Goal: Complete application form: Complete application form

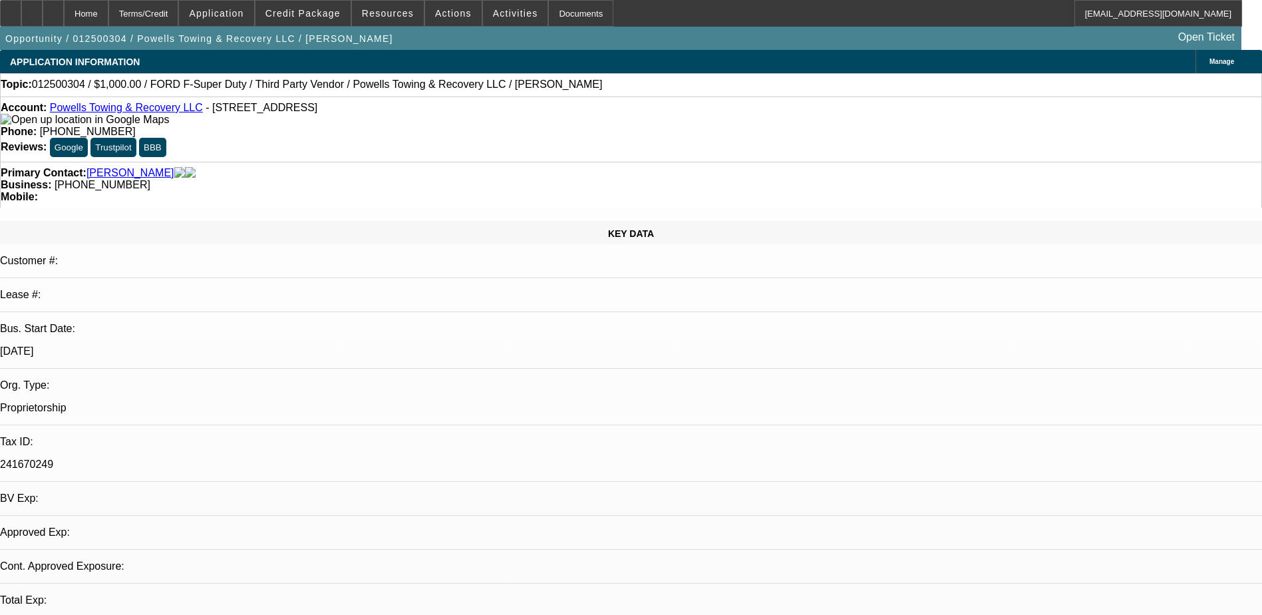
select select "0"
select select "2"
select select "0.1"
select select "4"
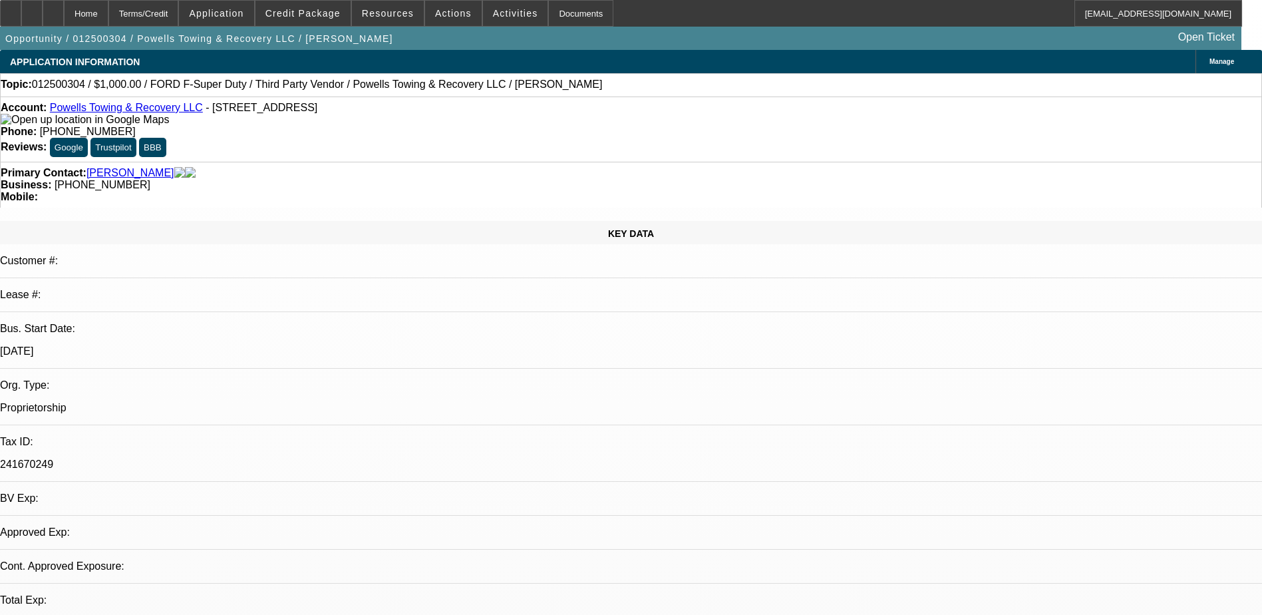
select select "0"
select select "2"
select select "0.1"
select select "4"
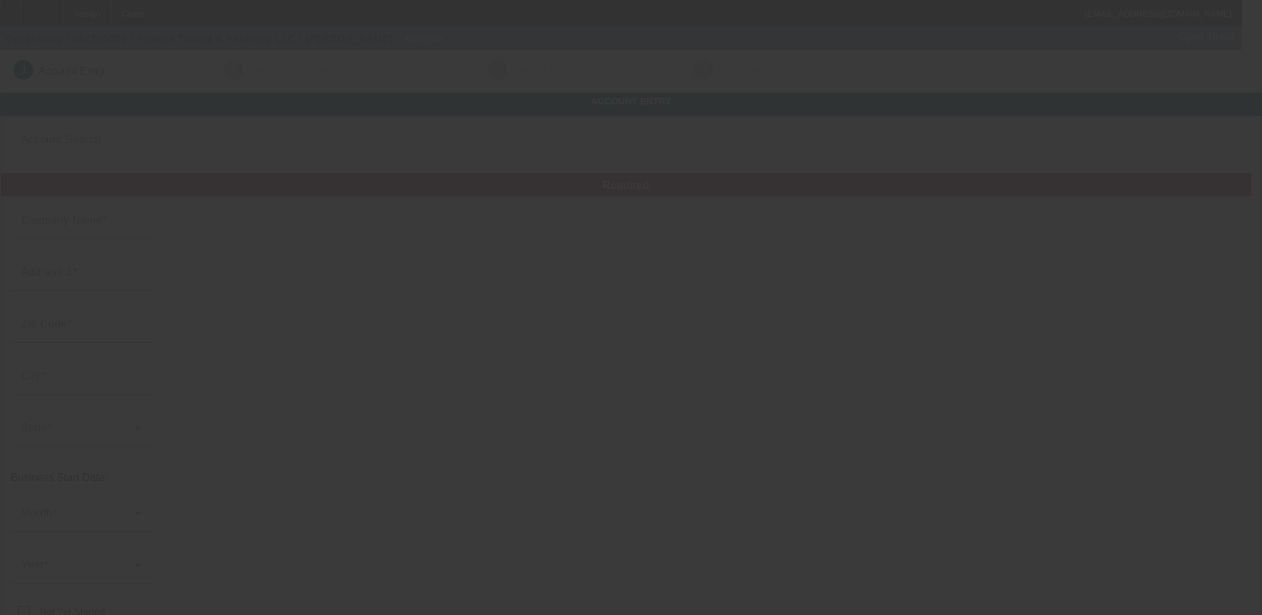
type input "Powells Towing & Recovery LLC"
type input "122 Fireflite Ln"
type input "28460"
type input "Sneads Ferry"
type input "[PHONE_NUMBER]"
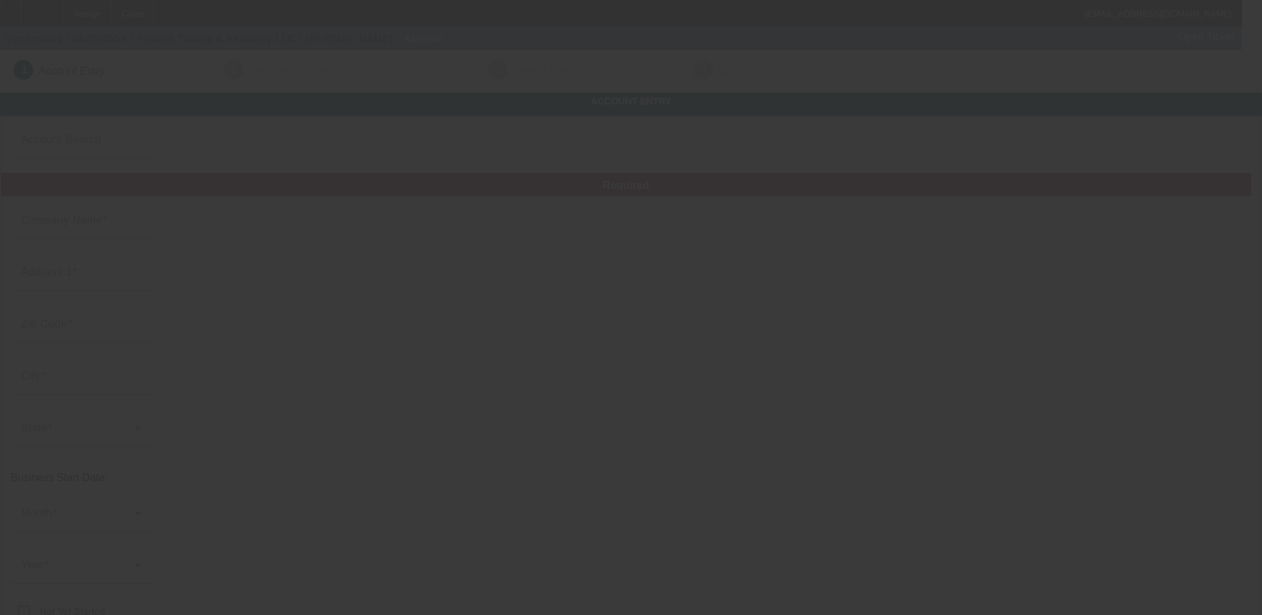
type input "powellstowing.office@gmail.com"
type input "241670249"
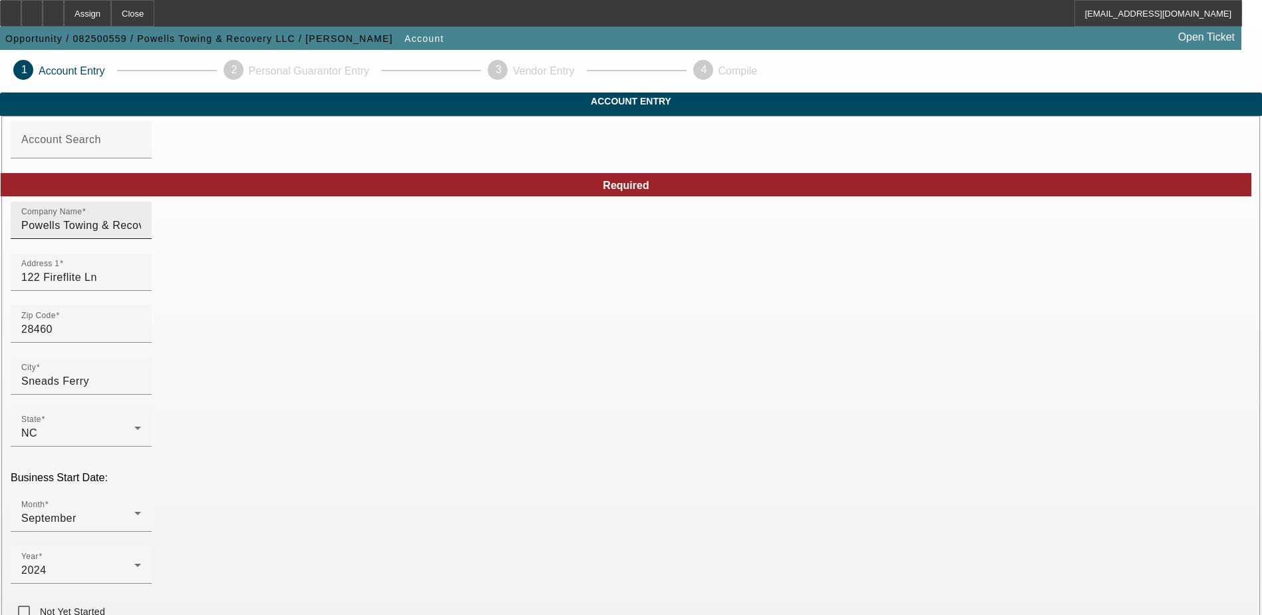
click at [141, 233] on input "Powells Towing & Recovery LLC" at bounding box center [81, 226] width 120 height 16
type input "Powells Towing & Recovery"
click at [141, 285] on input "122 Fireflite Ln" at bounding box center [81, 277] width 120 height 16
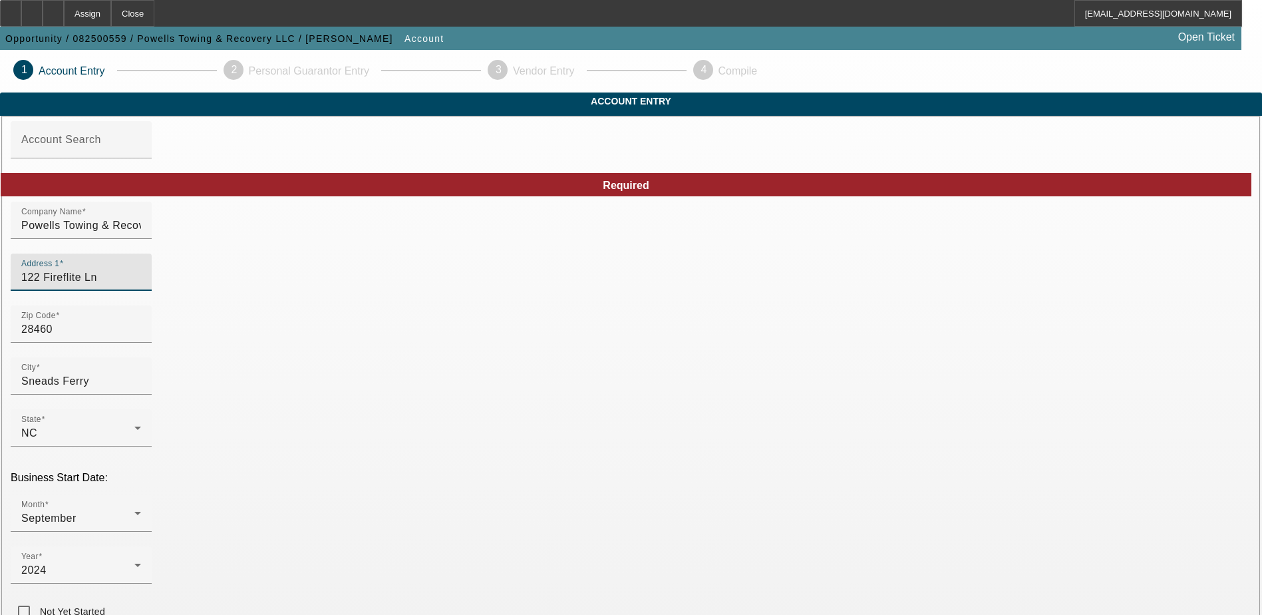
paste input "[PHONE_NUMBER]"
click at [141, 285] on input "122 Fireflite Ln" at bounding box center [81, 277] width 120 height 16
paste input "[PHONE_NUMBER]"
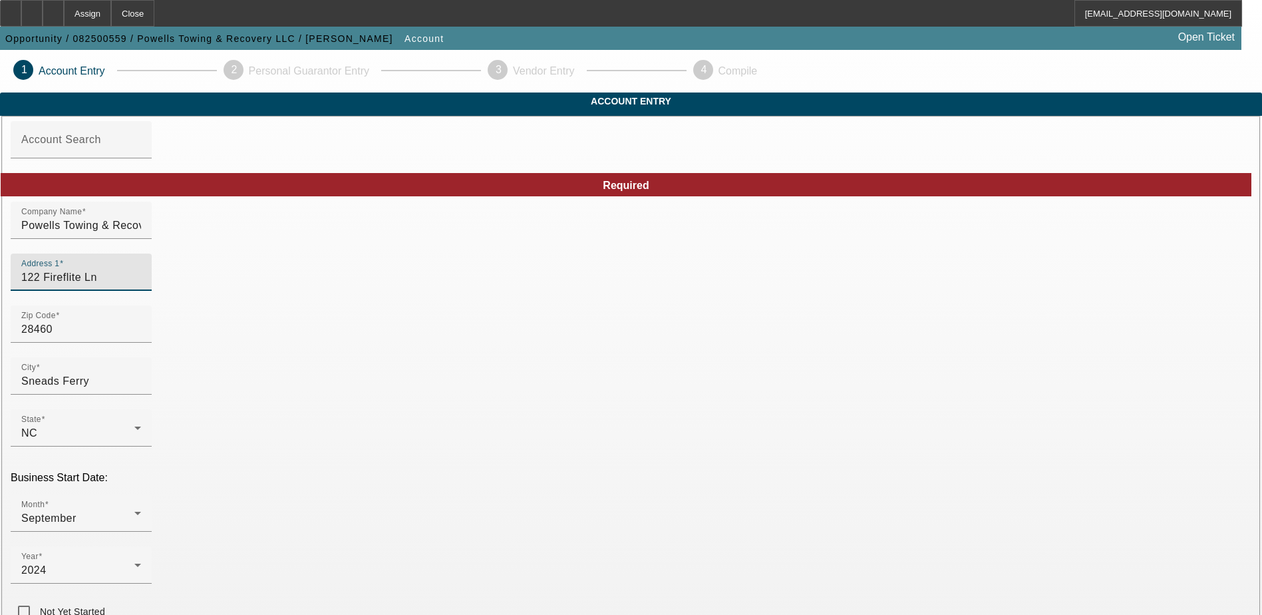
click at [141, 285] on input "122 Fireflite Ln" at bounding box center [81, 277] width 120 height 16
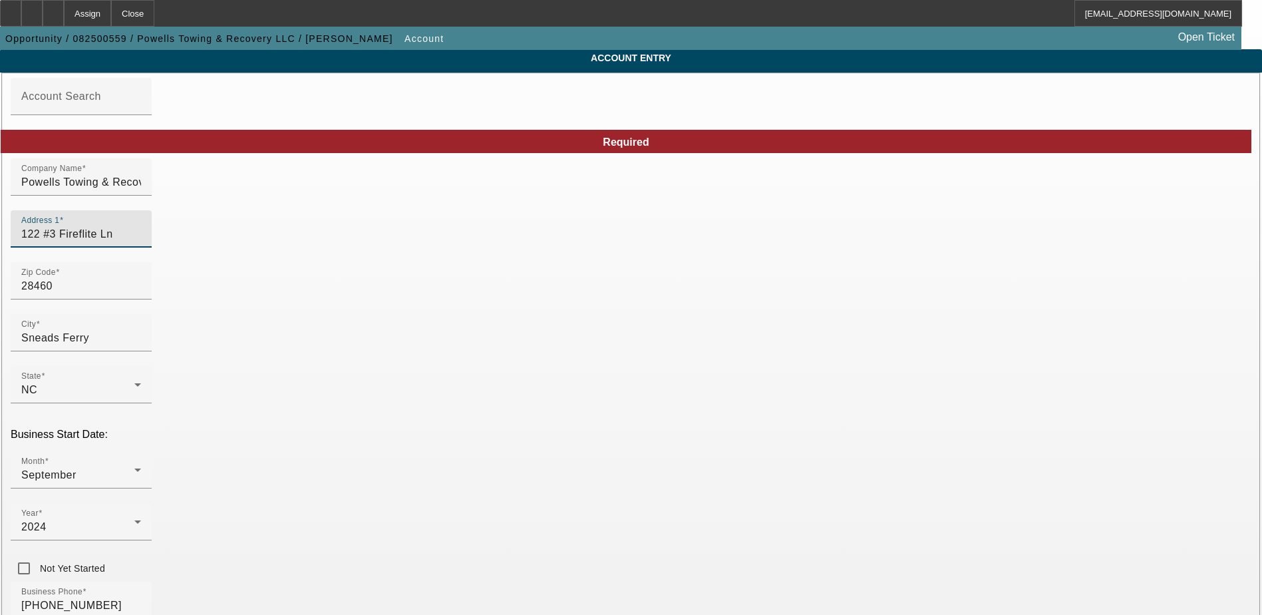
scroll to position [67, 0]
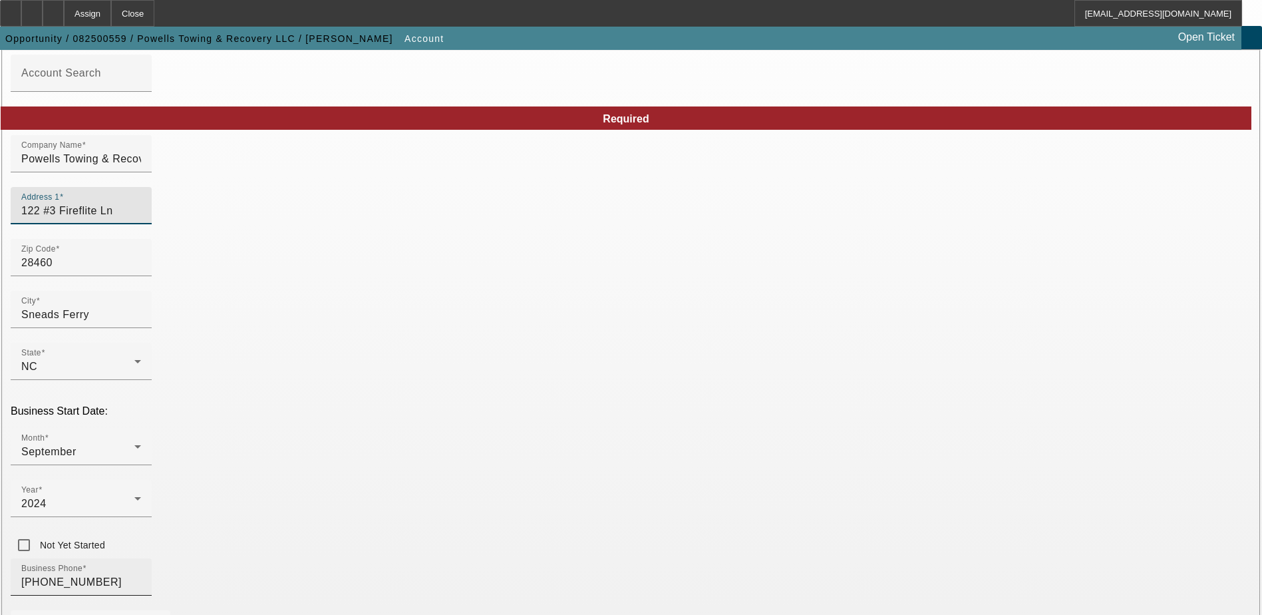
type input "122 #3 Fireflite Ln"
drag, startPoint x: 367, startPoint y: 462, endPoint x: 257, endPoint y: 482, distance: 111.0
click at [152, 558] on mat-form-field "Business Phone (910) 622-8597" at bounding box center [81, 584] width 141 height 52
type input "[PHONE_NUMBER]"
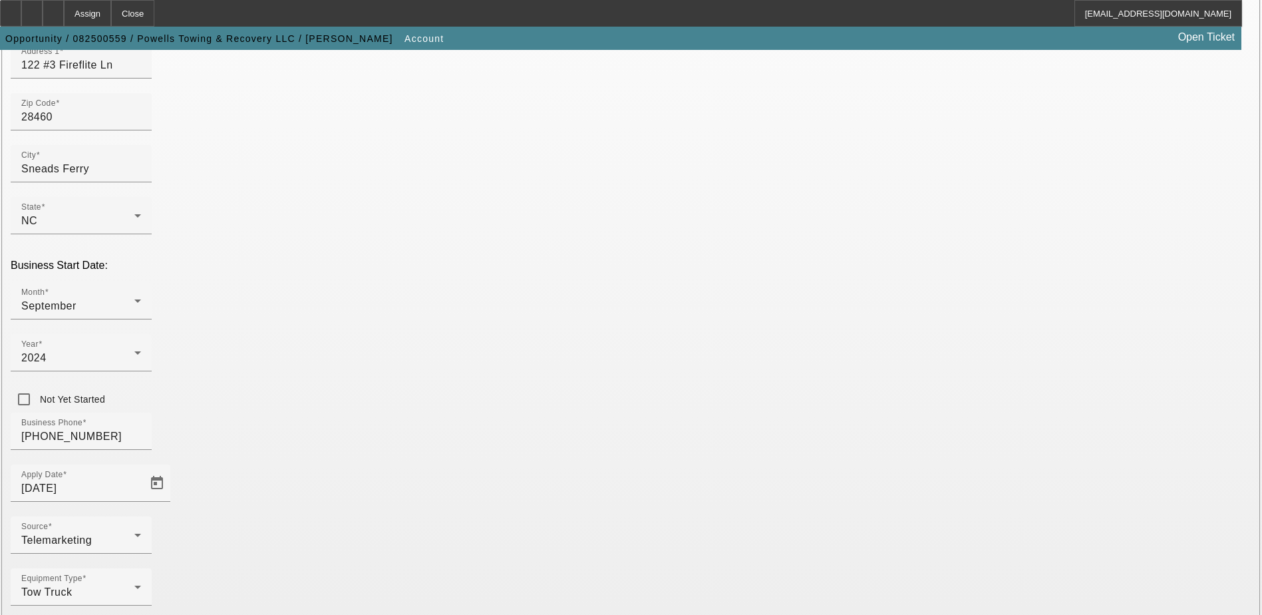
scroll to position [225, 0]
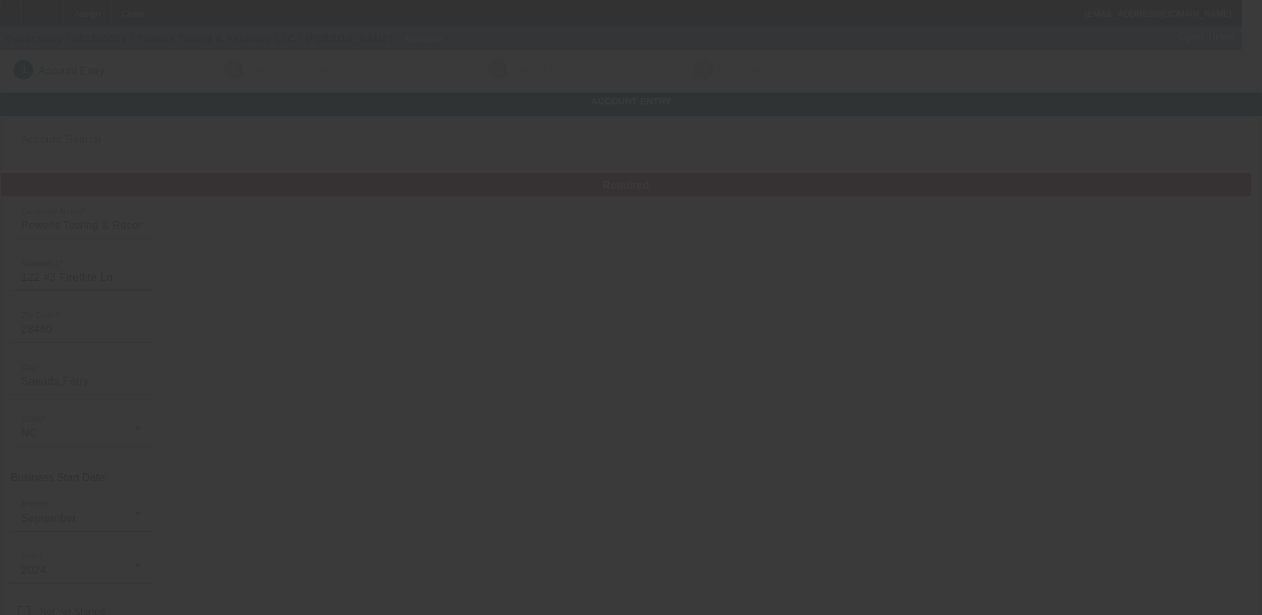
click at [118, 257] on div at bounding box center [631, 307] width 1262 height 615
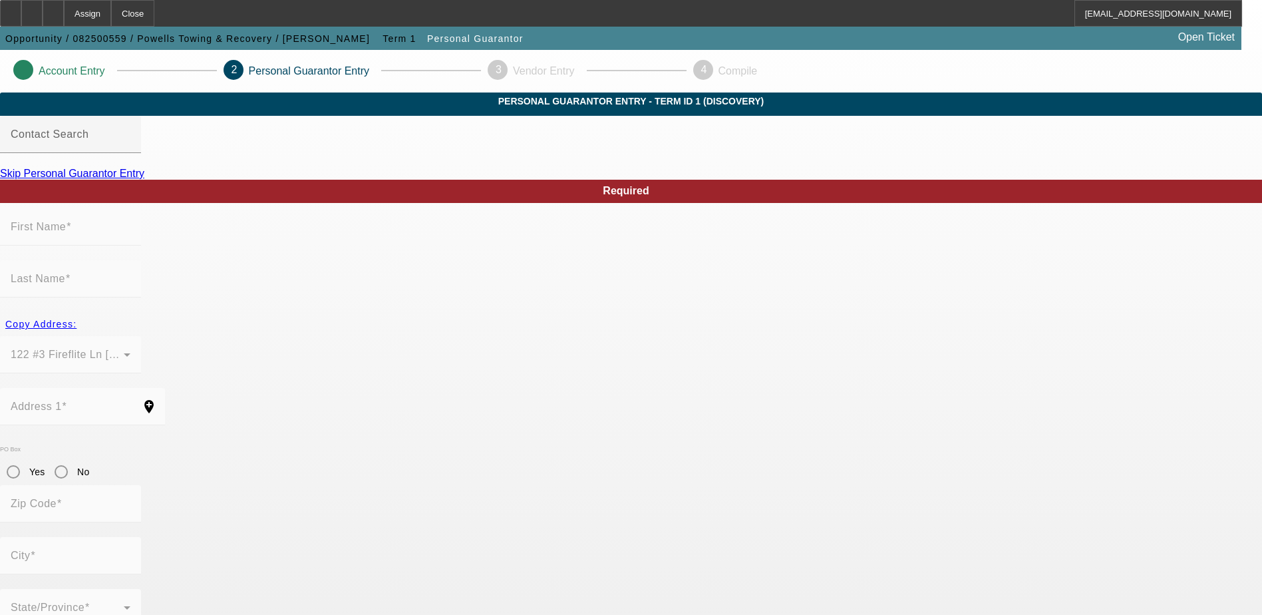
click at [19, 65] on icon at bounding box center [19, 69] width 0 height 11
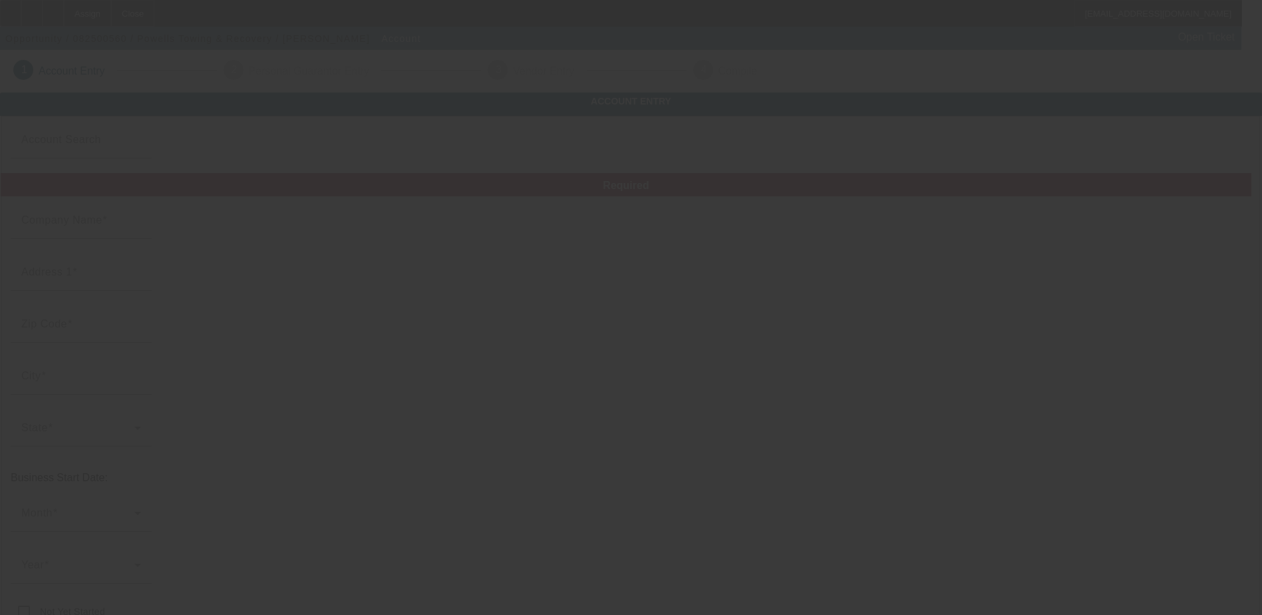
type input "Powells Towing & Recovery"
type input "122 #3 Fireflite Ln"
type input "28460"
type input "Sneads Ferry"
type input "[PHONE_NUMBER]"
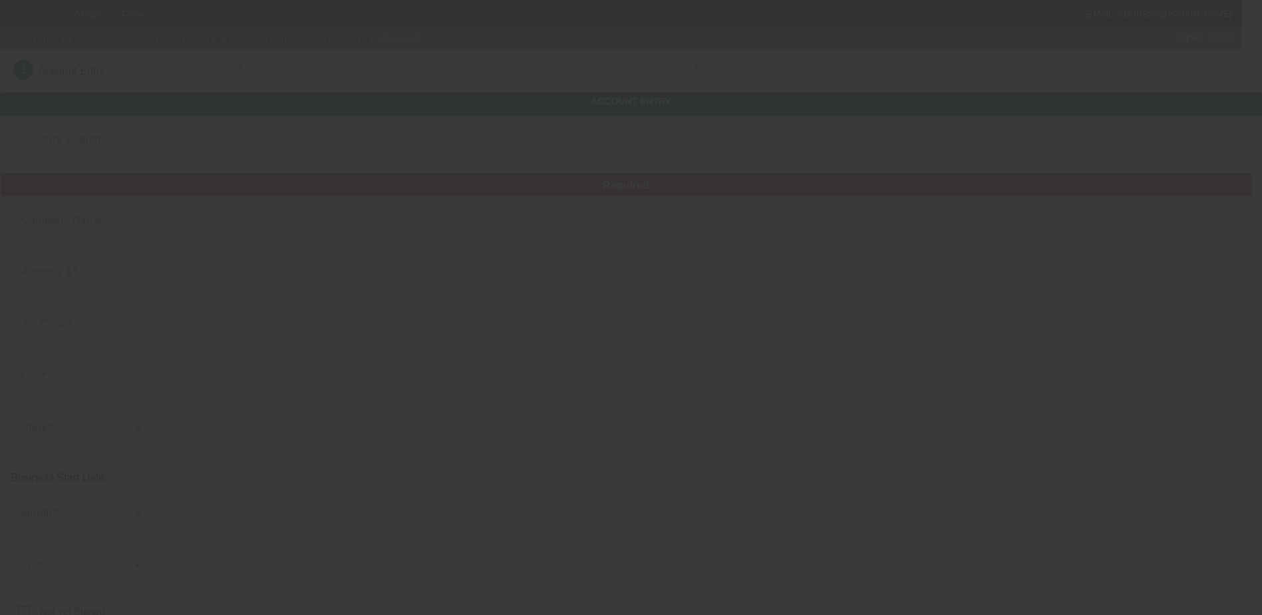
type input "powellstowing.office@gmail.com"
type input "241670249"
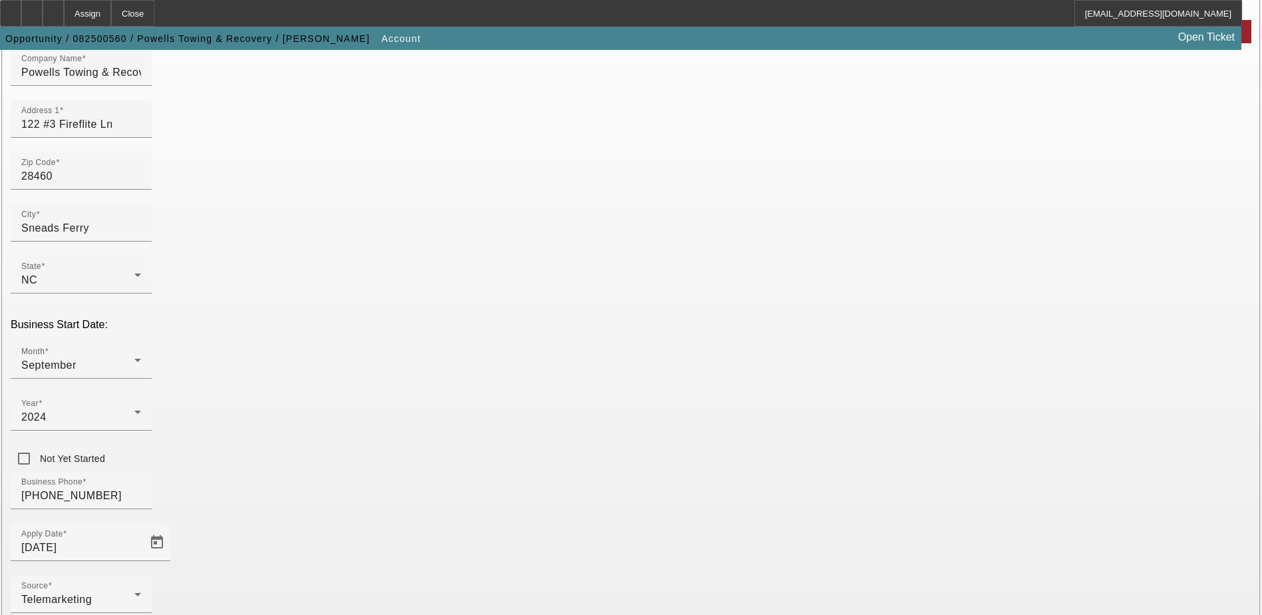
scroll to position [200, 0]
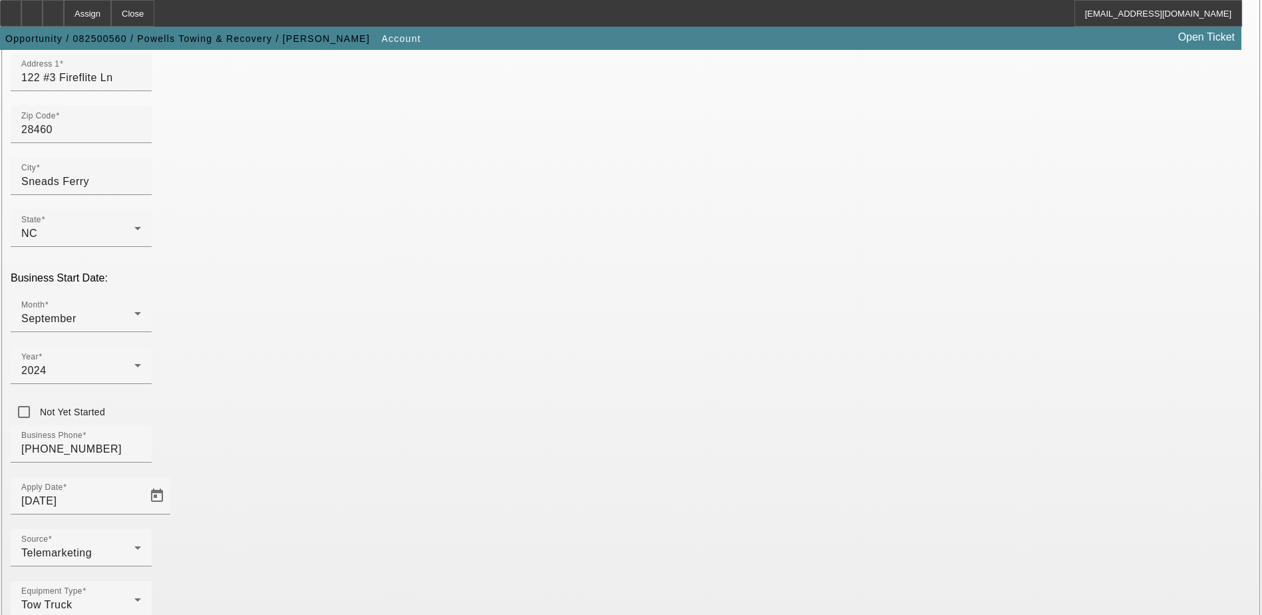
type input "995064476"
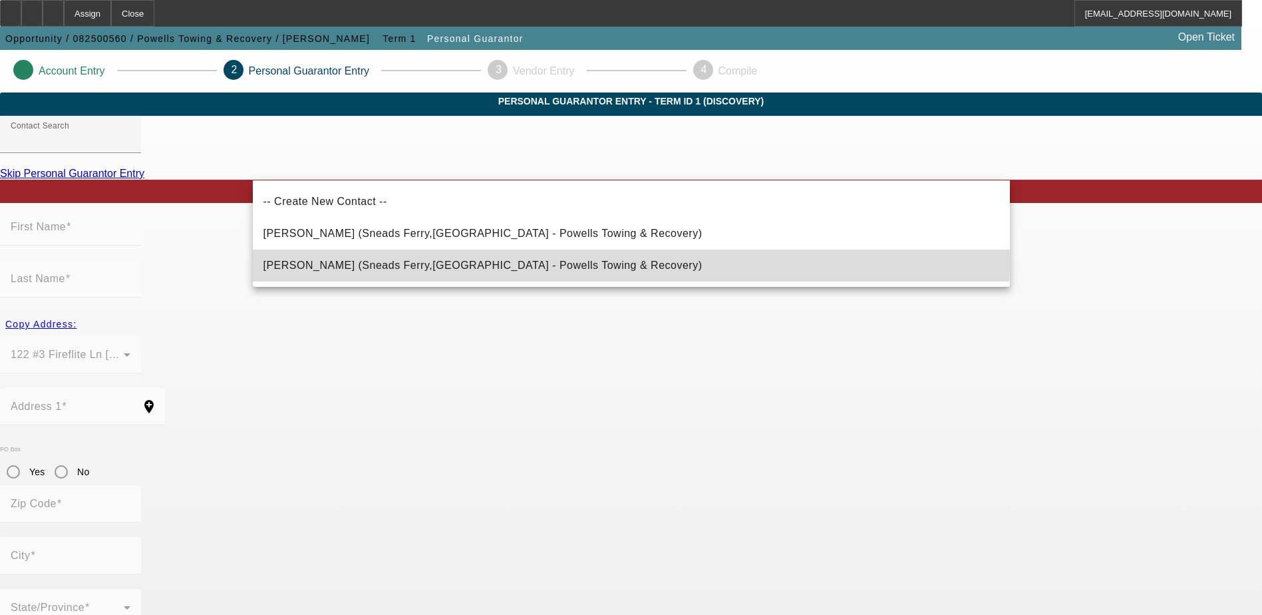
click at [504, 263] on mat-option "Powell, Emily (Sneads Ferry,NC - Powells Towing & Recovery)" at bounding box center [631, 265] width 757 height 32
type input "[PERSON_NAME] (Sneads Ferry,[GEOGRAPHIC_DATA] - Powells Towing & Recovery)"
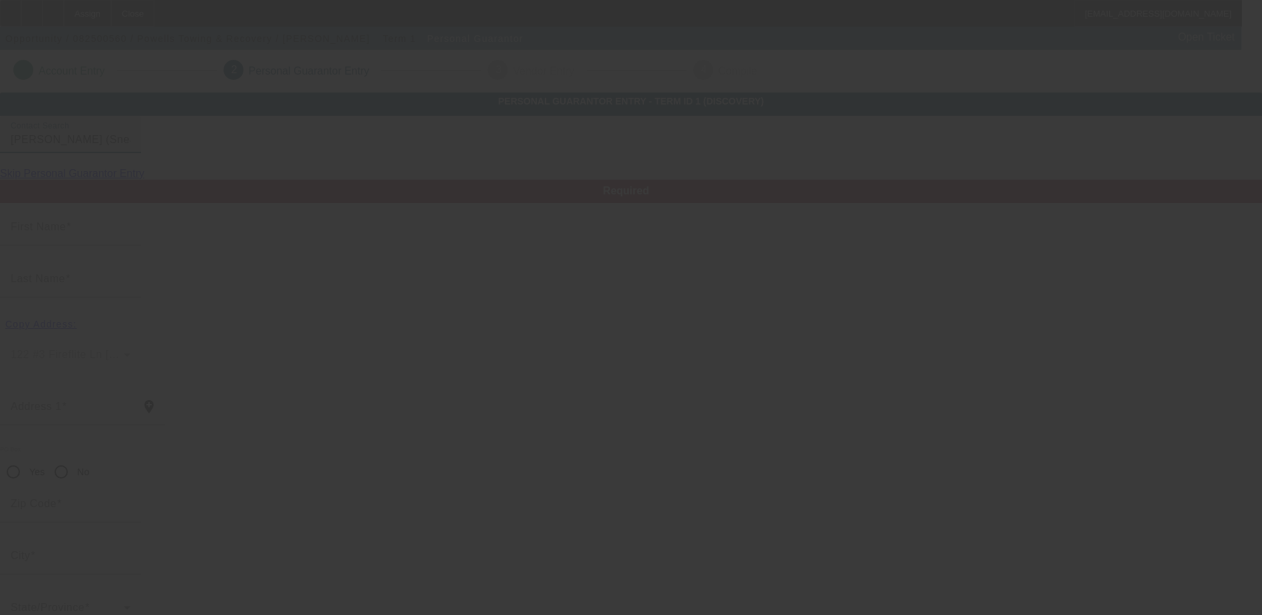
type input "Emily"
type input "Powell"
type input "122 Fireflite Lane"
radio input "true"
type input "28460"
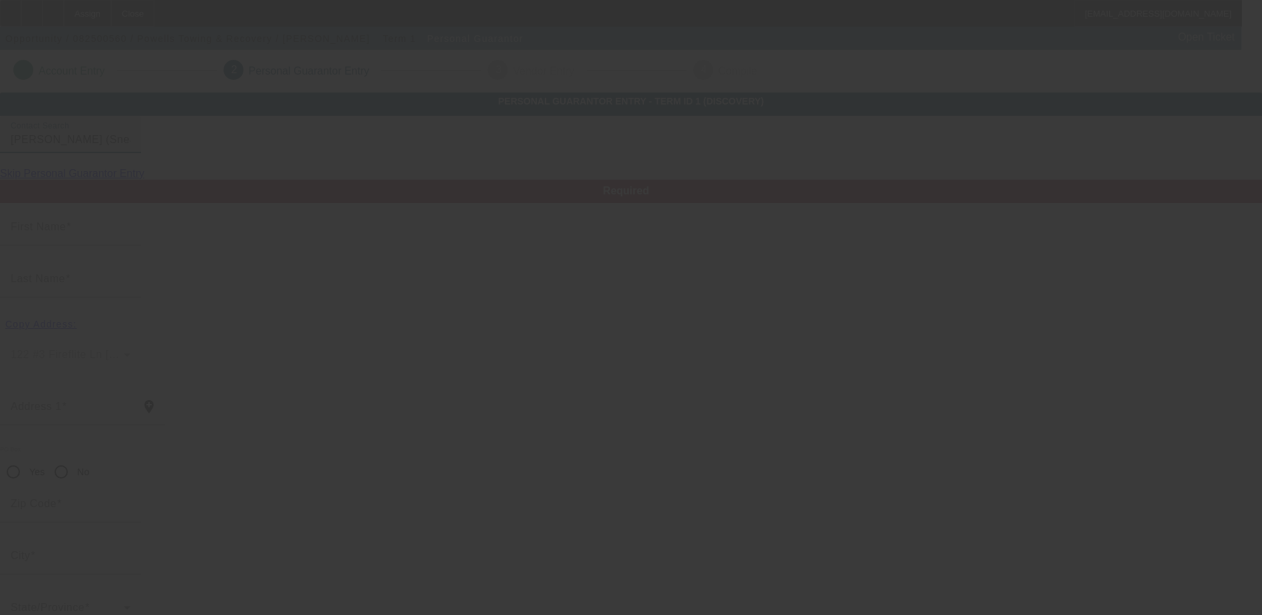
type input "Sneads Ferry"
type input "(916) 622-5870"
type input "50"
type input "243-67-4450"
type input "[DOMAIN_NAME][EMAIL_ADDRESS][DOMAIN_NAME]"
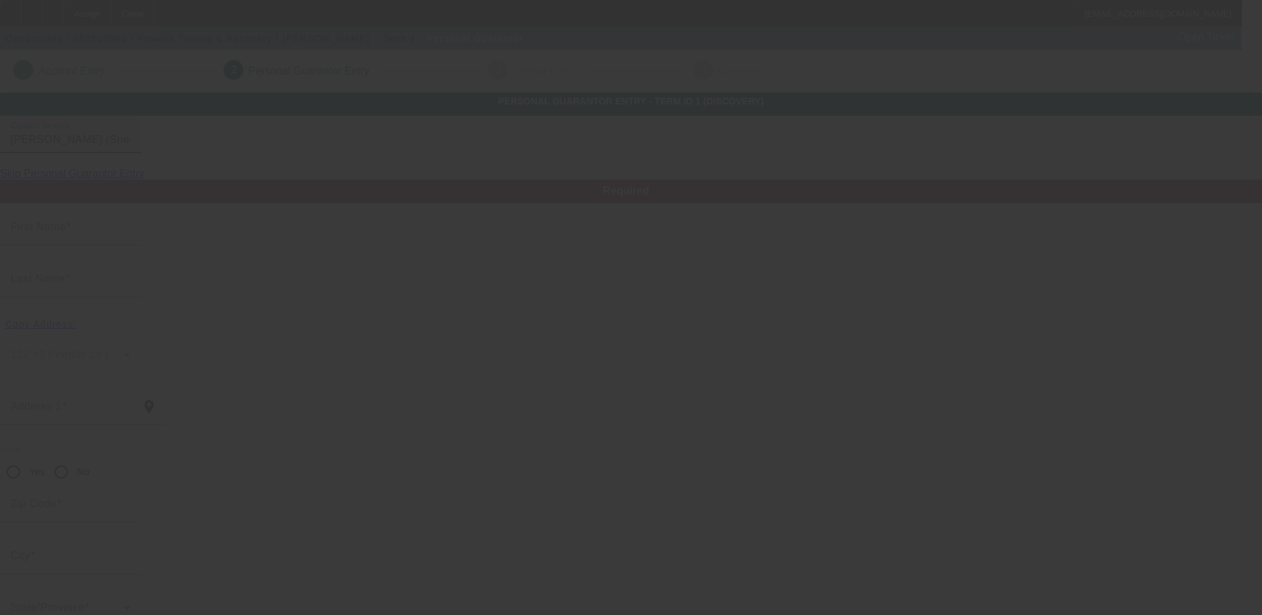
type input "[PHONE_NUMBER]"
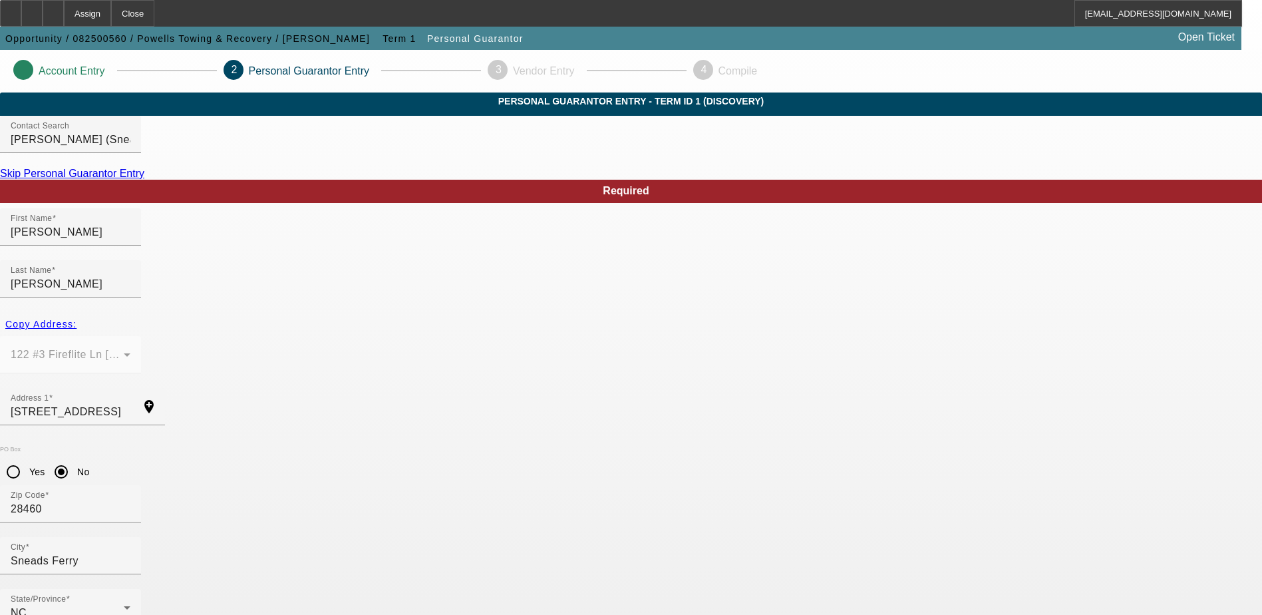
drag, startPoint x: 343, startPoint y: 528, endPoint x: 244, endPoint y: 534, distance: 99.3
type input "(910) 622-5870"
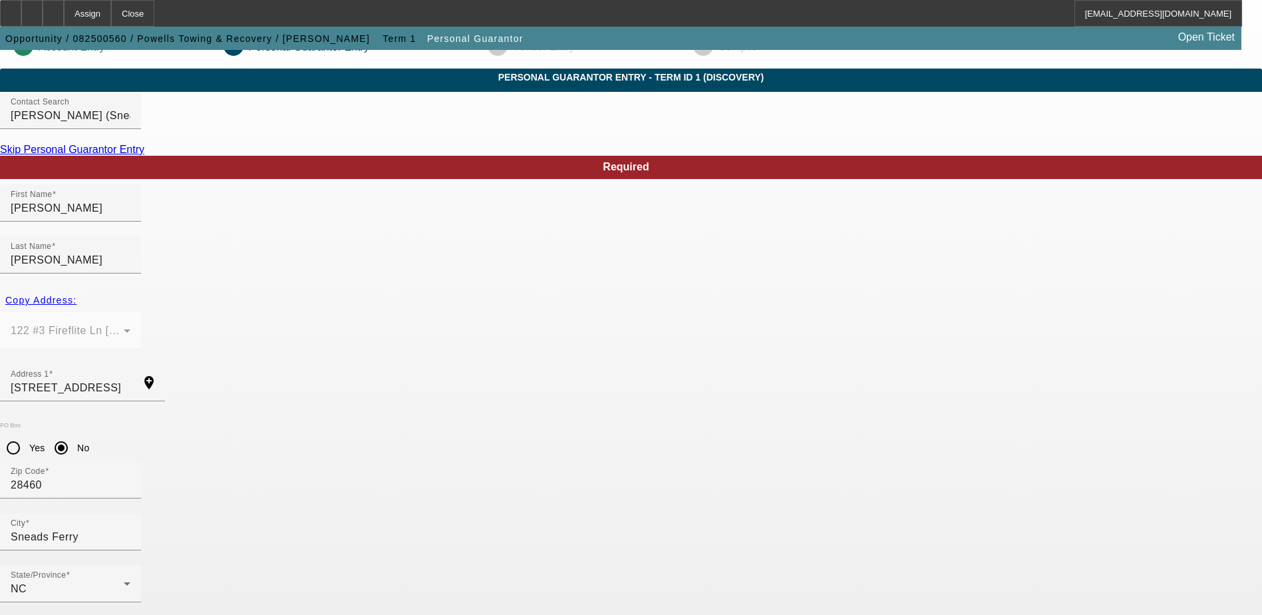
scroll to position [36, 0]
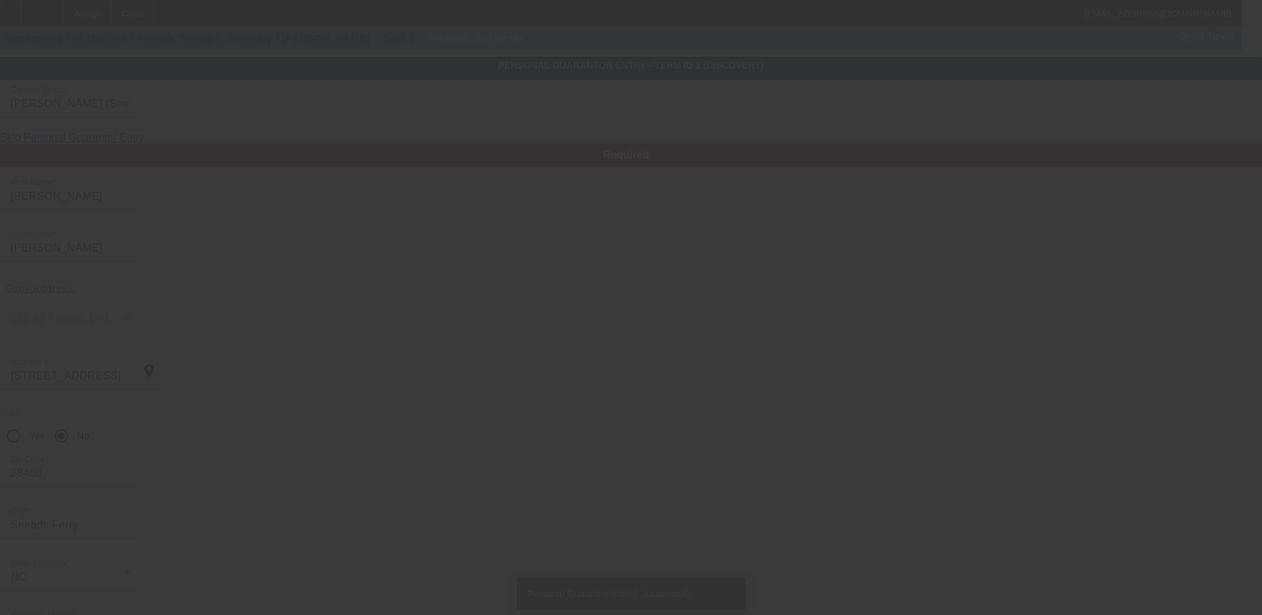
scroll to position [0, 0]
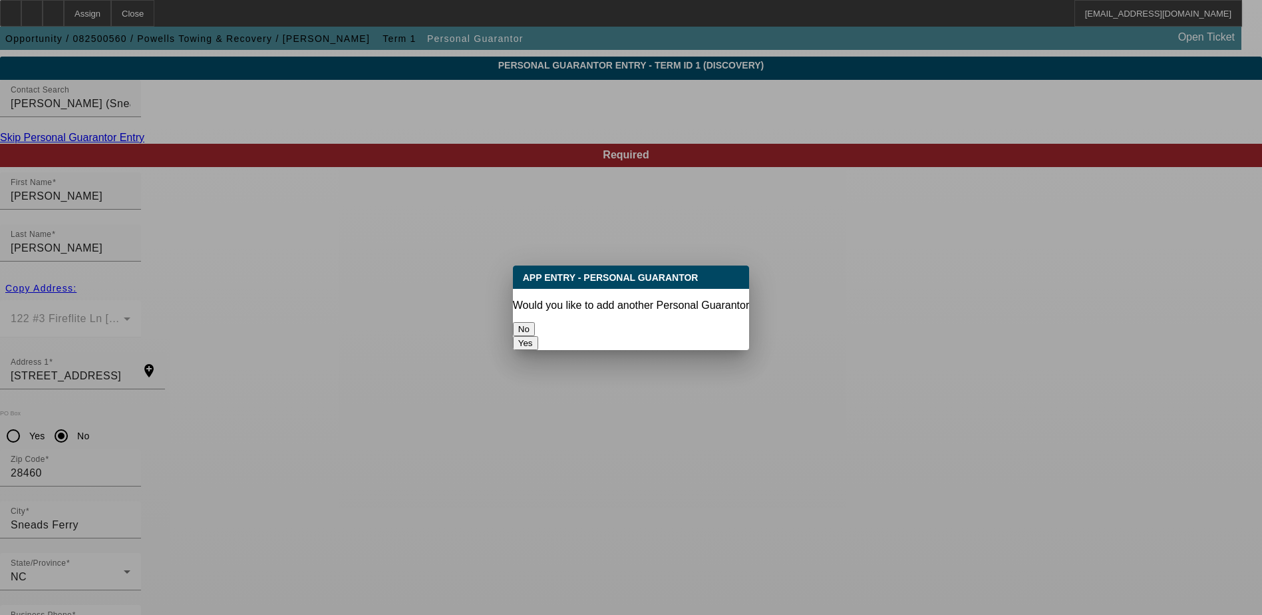
click at [538, 336] on button "Yes" at bounding box center [525, 343] width 25 height 14
radio input "false"
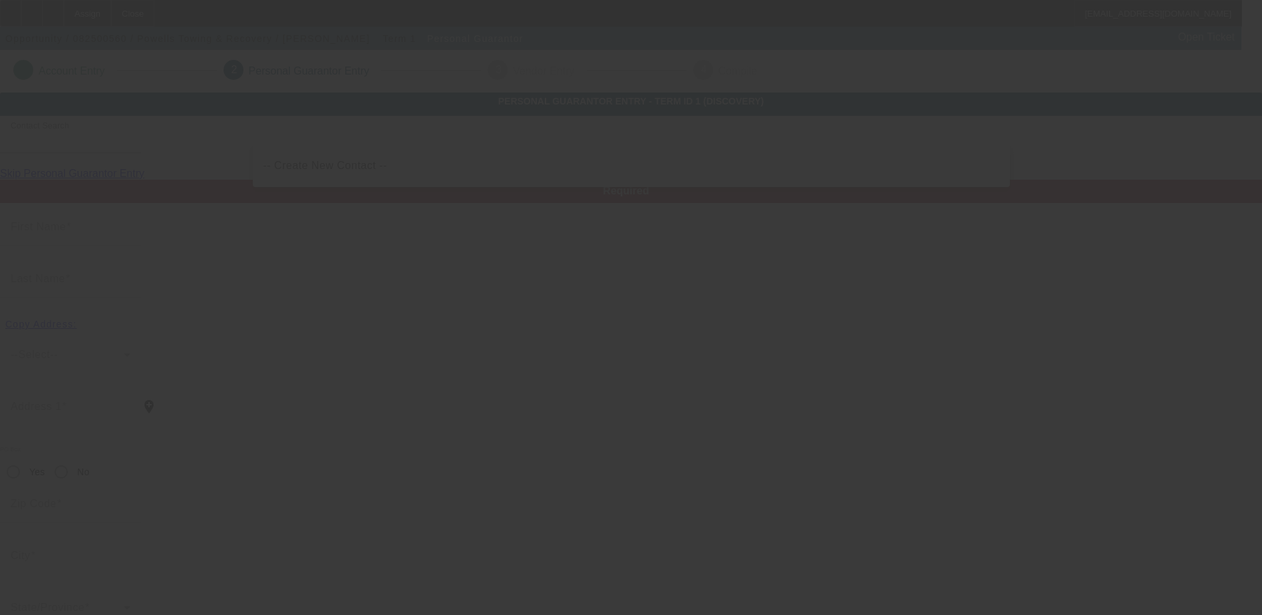
scroll to position [36, 0]
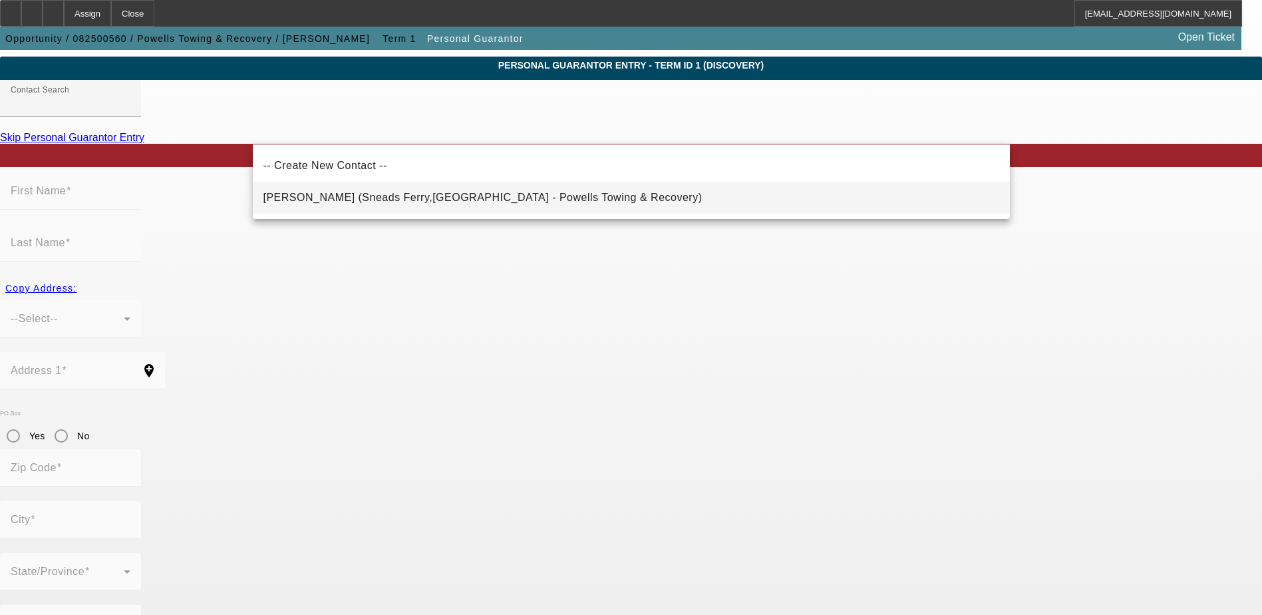
click at [369, 199] on span "[PERSON_NAME] (Sneads Ferry,[GEOGRAPHIC_DATA] - Powells Towing & Recovery)" at bounding box center [482, 197] width 439 height 11
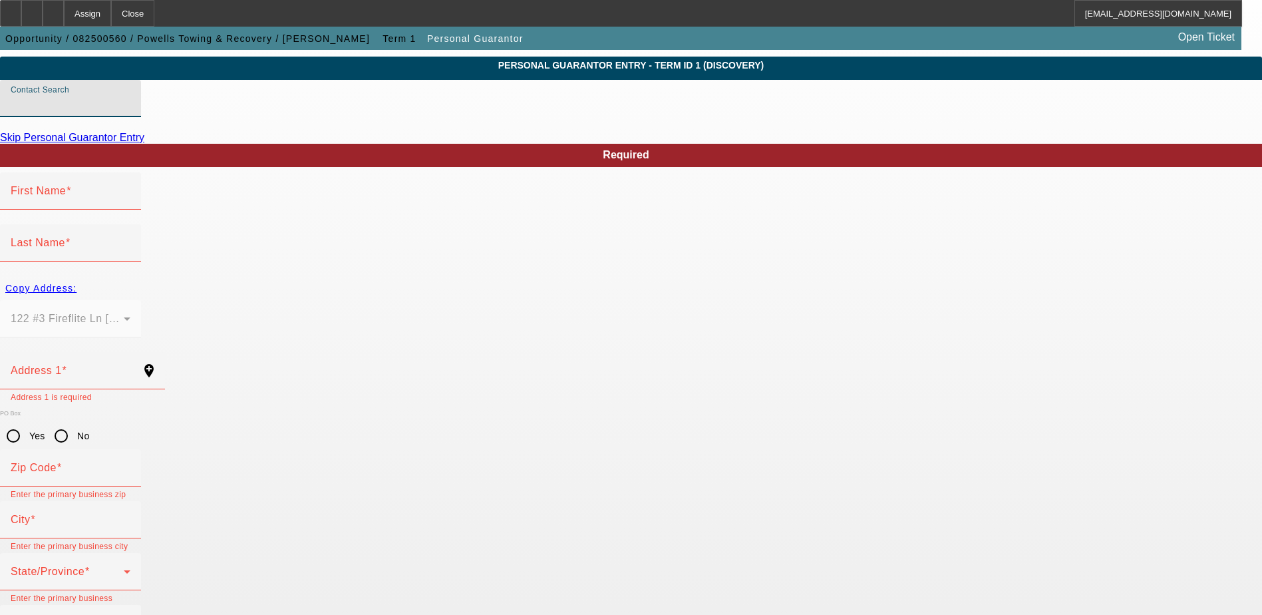
type input "[PERSON_NAME] (Sneads Ferry,[GEOGRAPHIC_DATA] - Powells Towing & Recovery)"
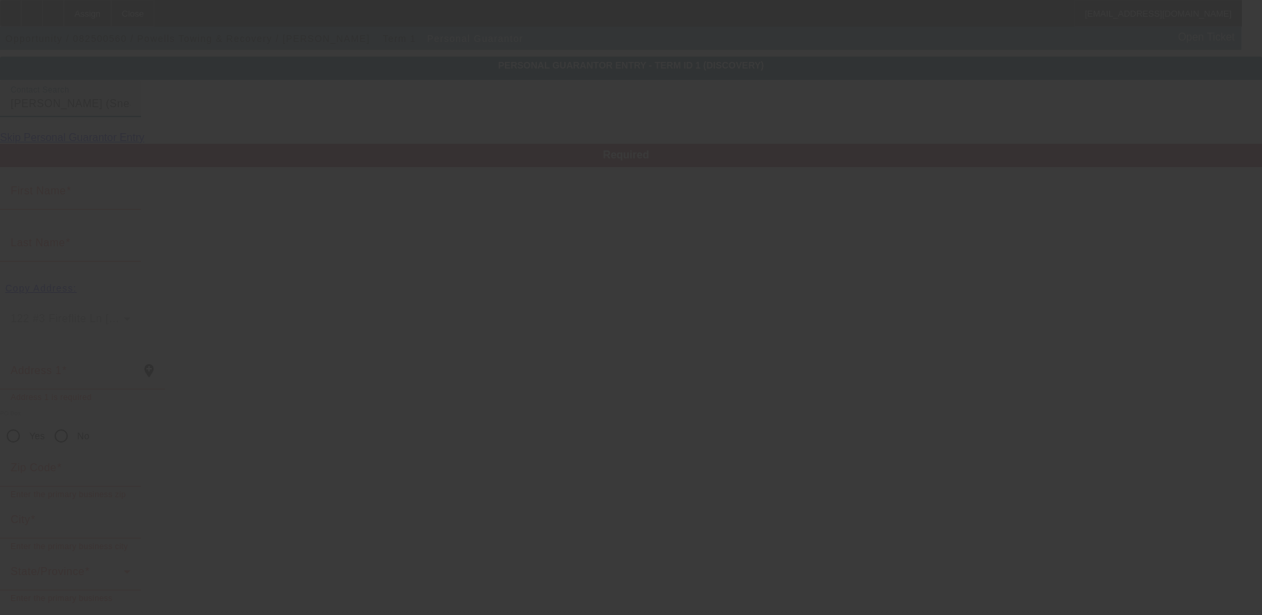
type input "William"
type input "Powell"
type input "122 Fireflite Lane"
radio input "true"
type input "28460"
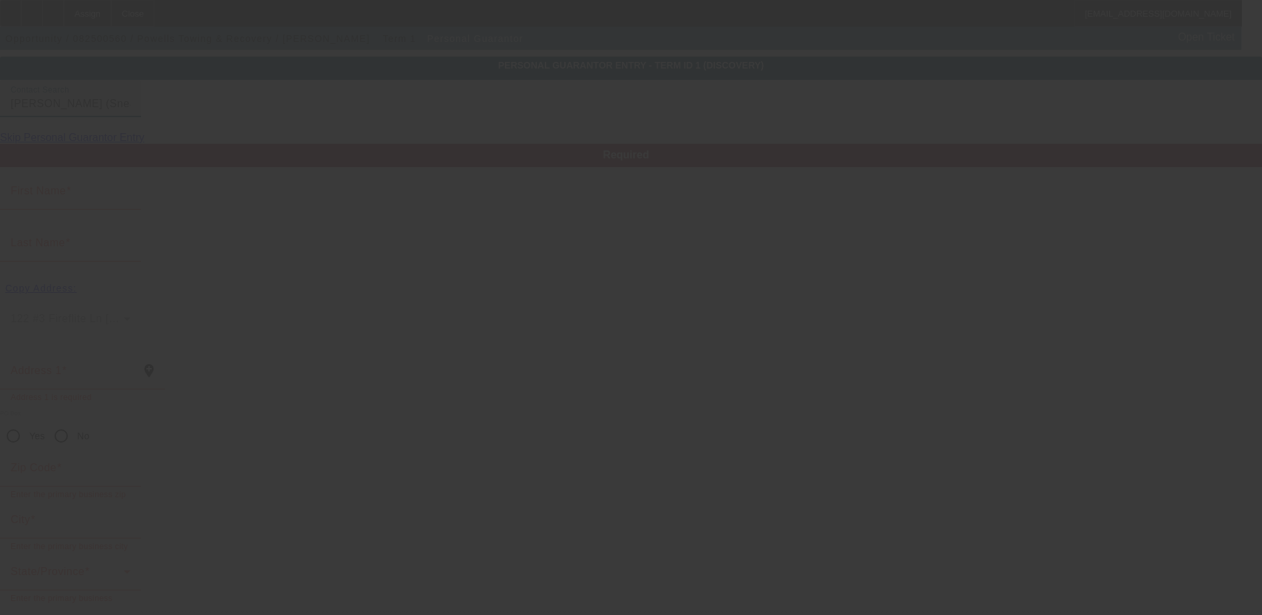
type input "Sneads Ferry"
type input "(910) 622-8597"
type input "50"
type input "241-67-0249"
type input "powellstowing.office@gmail.com"
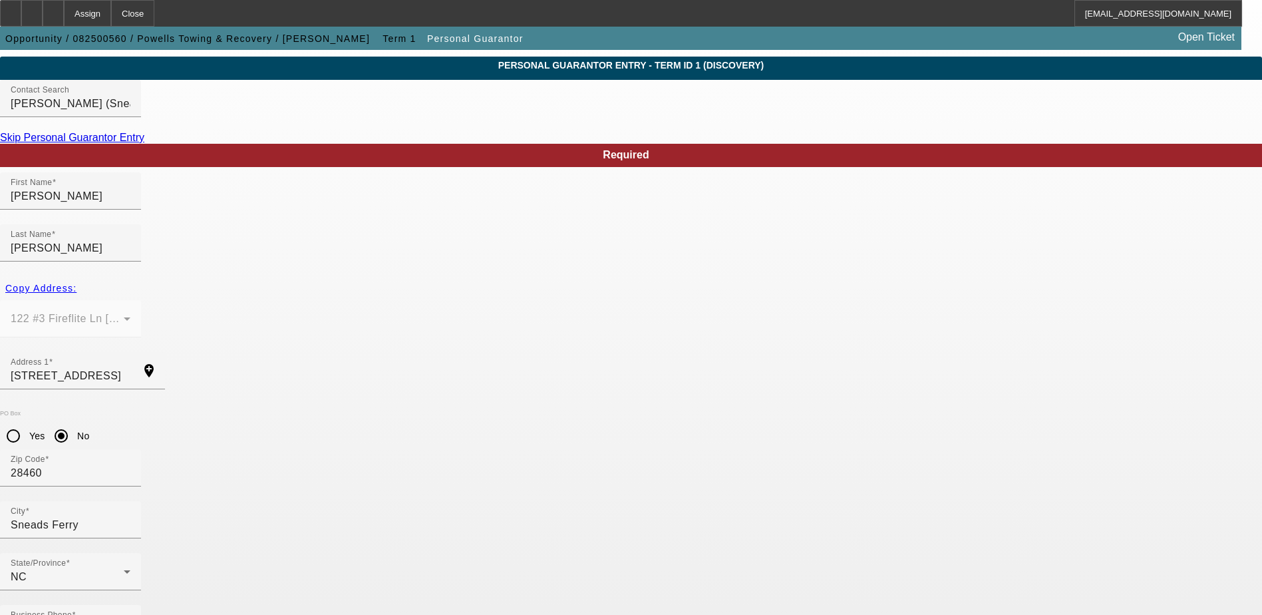
click at [124, 569] on div "NC" at bounding box center [67, 577] width 113 height 16
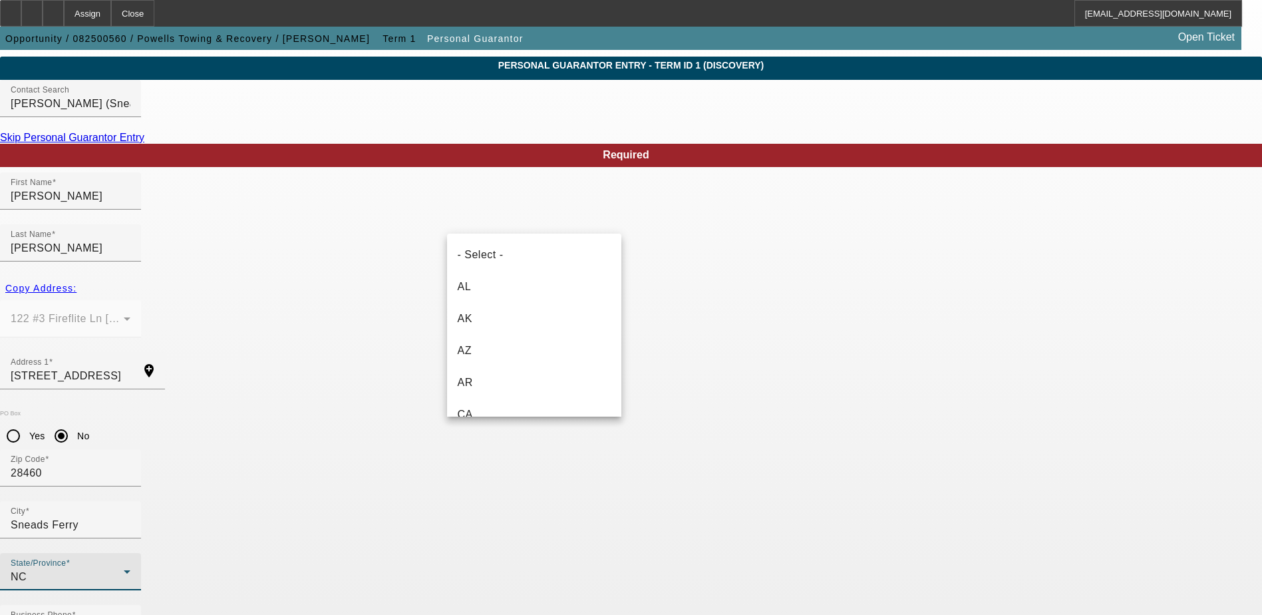
scroll to position [940, 0]
click at [539, 434] on div at bounding box center [631, 307] width 1262 height 615
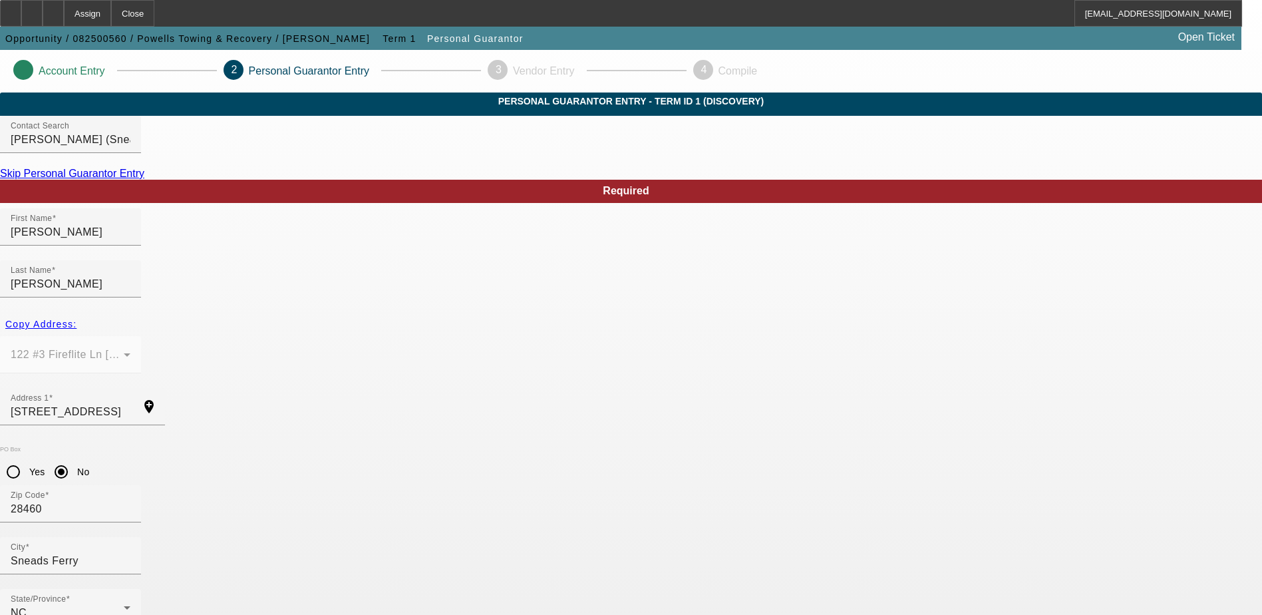
scroll to position [36, 0]
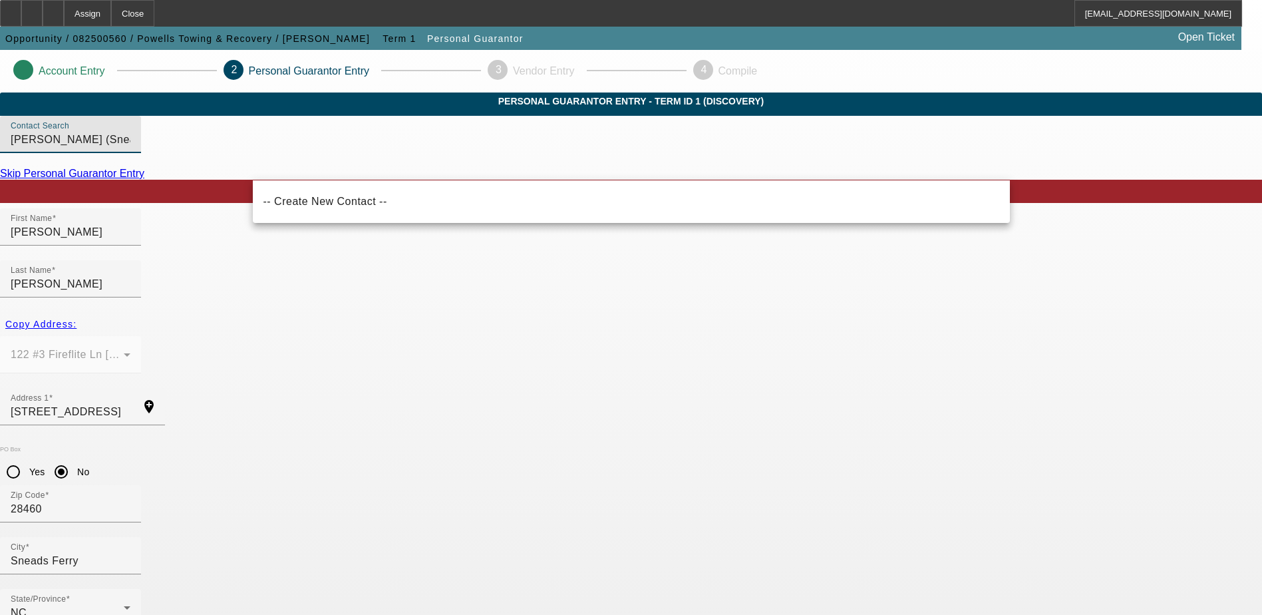
click at [130, 148] on input "Powell, William (Sneads Ferry,NC - Powells Towing & Recovery)" at bounding box center [71, 140] width 120 height 16
click at [141, 336] on mat-form-field "122 #3 Fireflite Ln Sneads Ferry, NC 28460" at bounding box center [70, 362] width 141 height 52
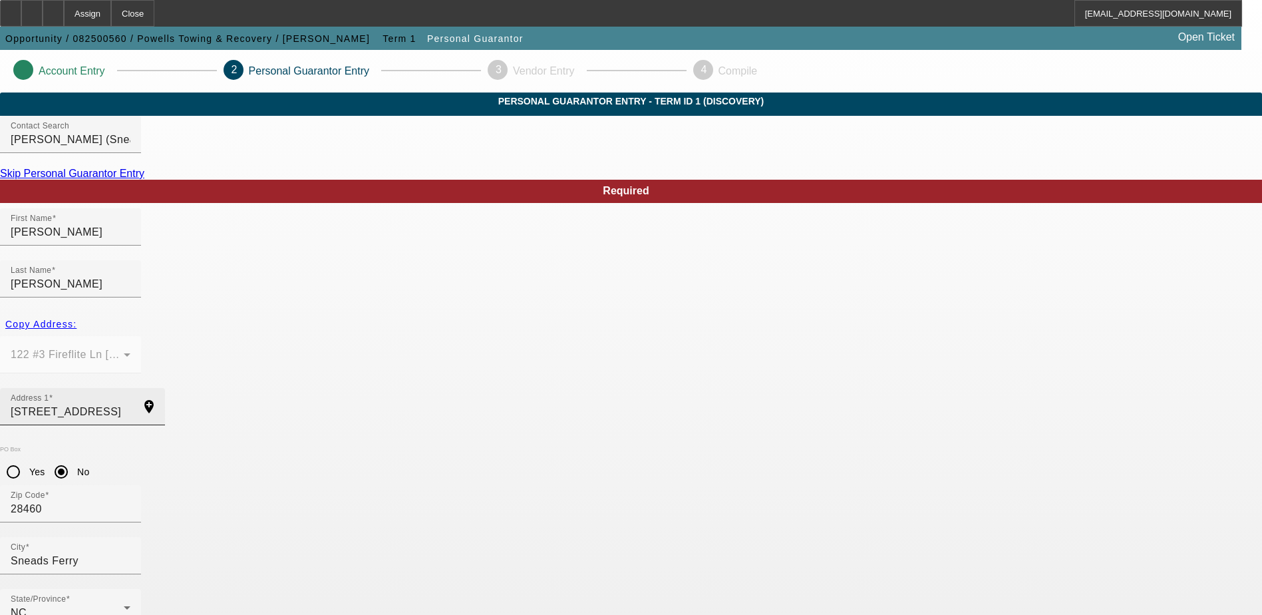
click at [130, 404] on input "122 Fireflite Lane" at bounding box center [71, 412] width 120 height 16
click at [400, 446] on div "PO Box Yes No" at bounding box center [631, 465] width 1262 height 39
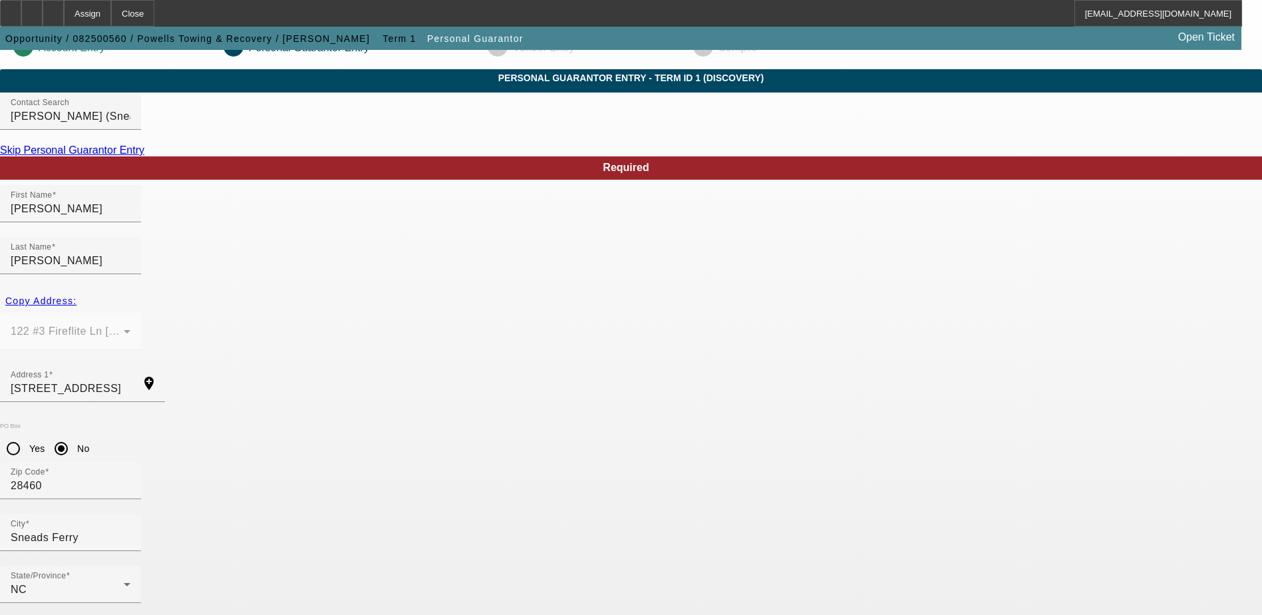
scroll to position [36, 0]
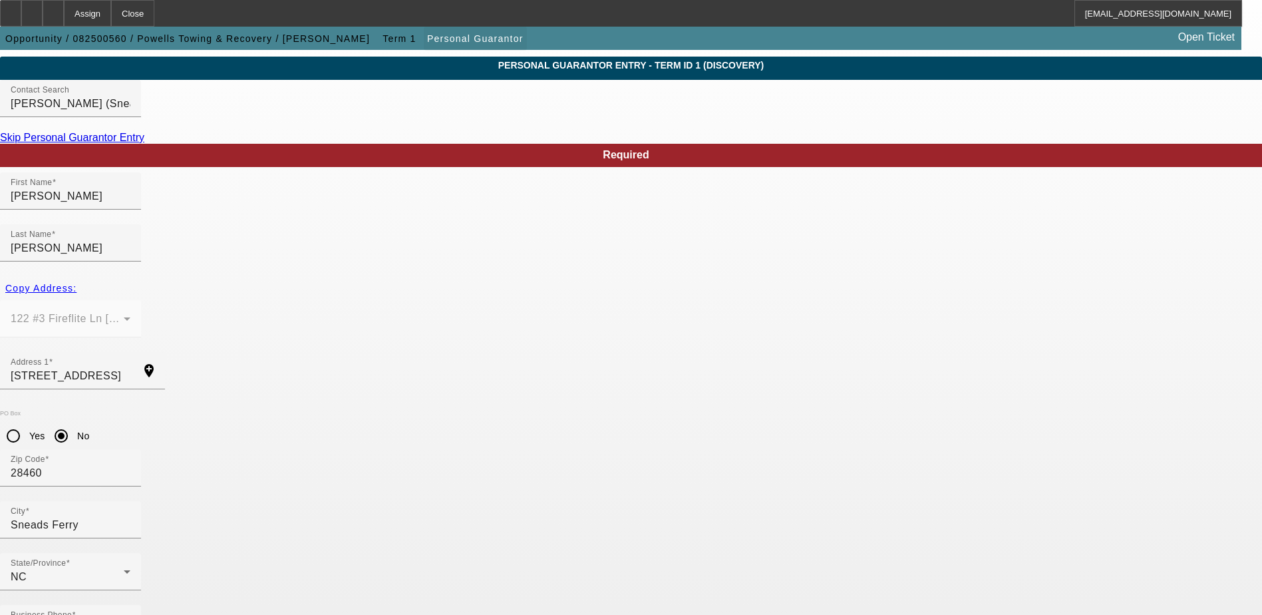
click at [427, 37] on span "Personal Guarantor" at bounding box center [475, 38] width 96 height 11
click at [130, 117] on div "Contact Search Powell, William (Sneads Ferry,NC - Powells Towing & Recovery)" at bounding box center [71, 98] width 120 height 37
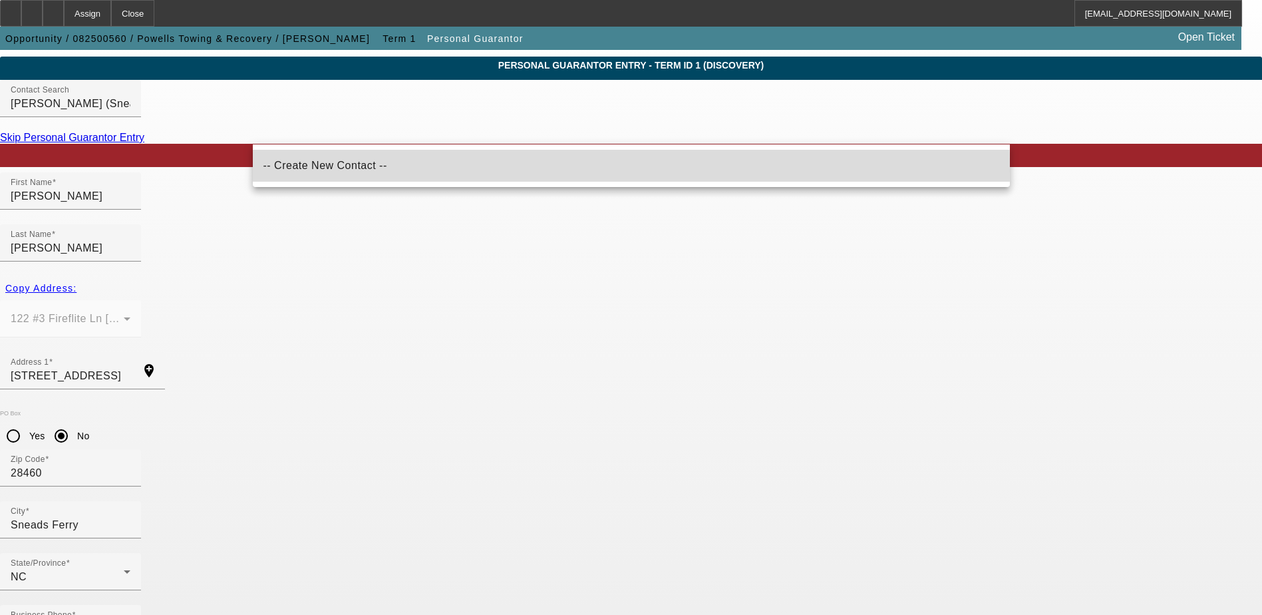
click at [355, 170] on span "-- Create New Contact --" at bounding box center [325, 165] width 124 height 11
type input "-- Create New Contact --"
radio input "false"
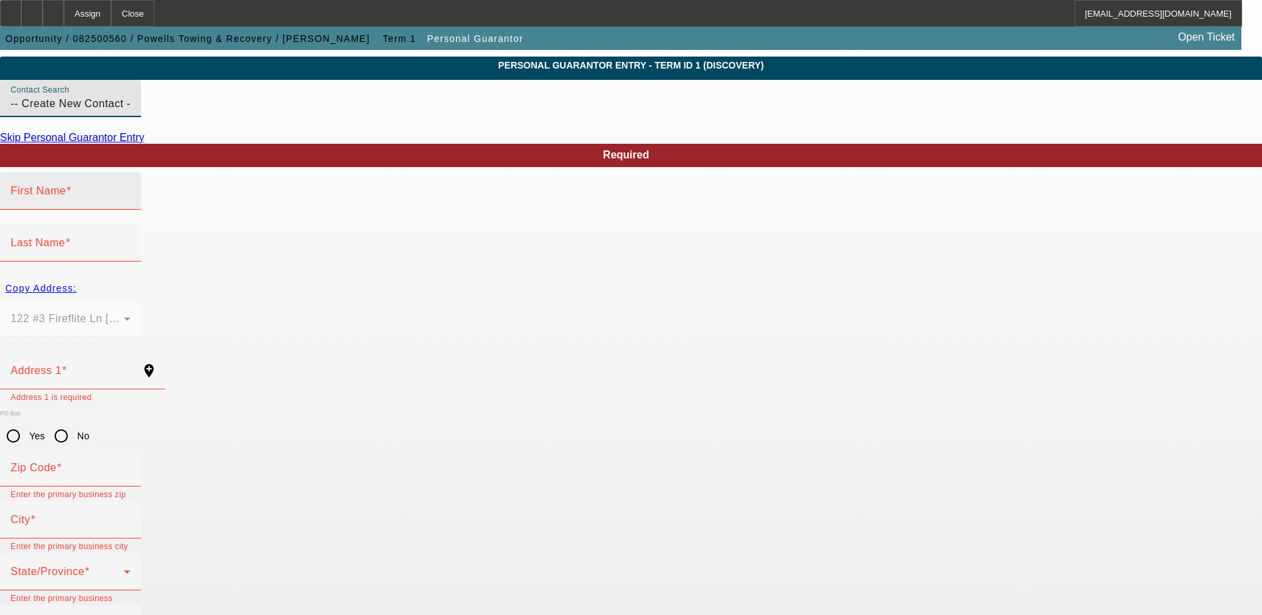
click at [130, 210] on div "First Name" at bounding box center [71, 190] width 120 height 37
type input "William"
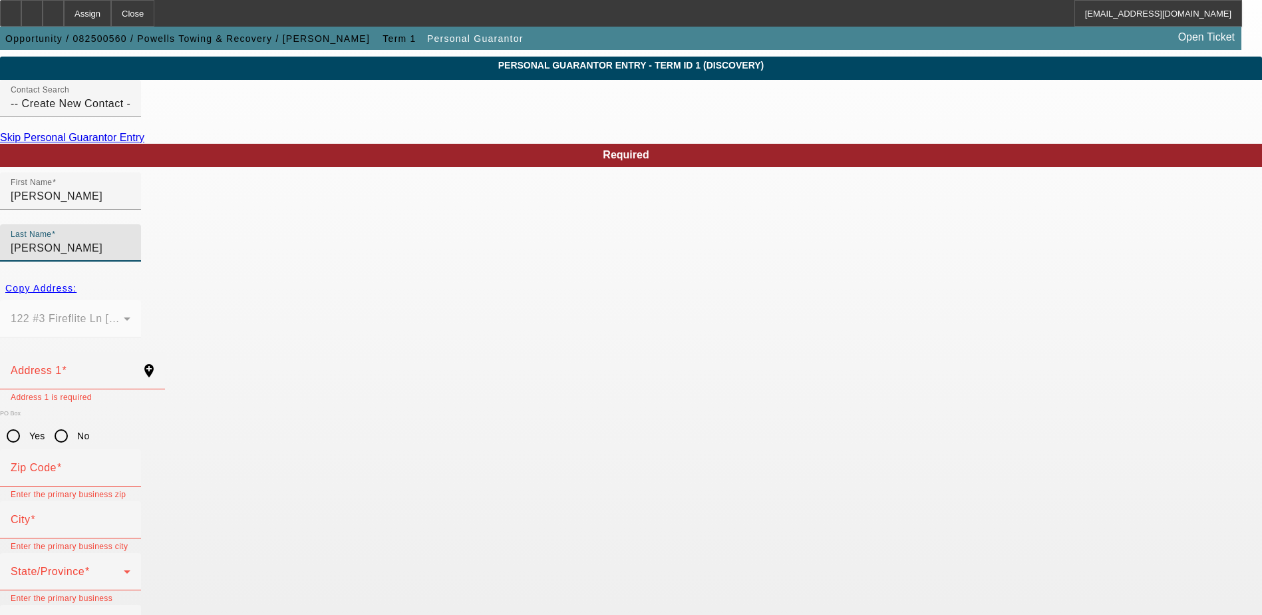
type input "Powell"
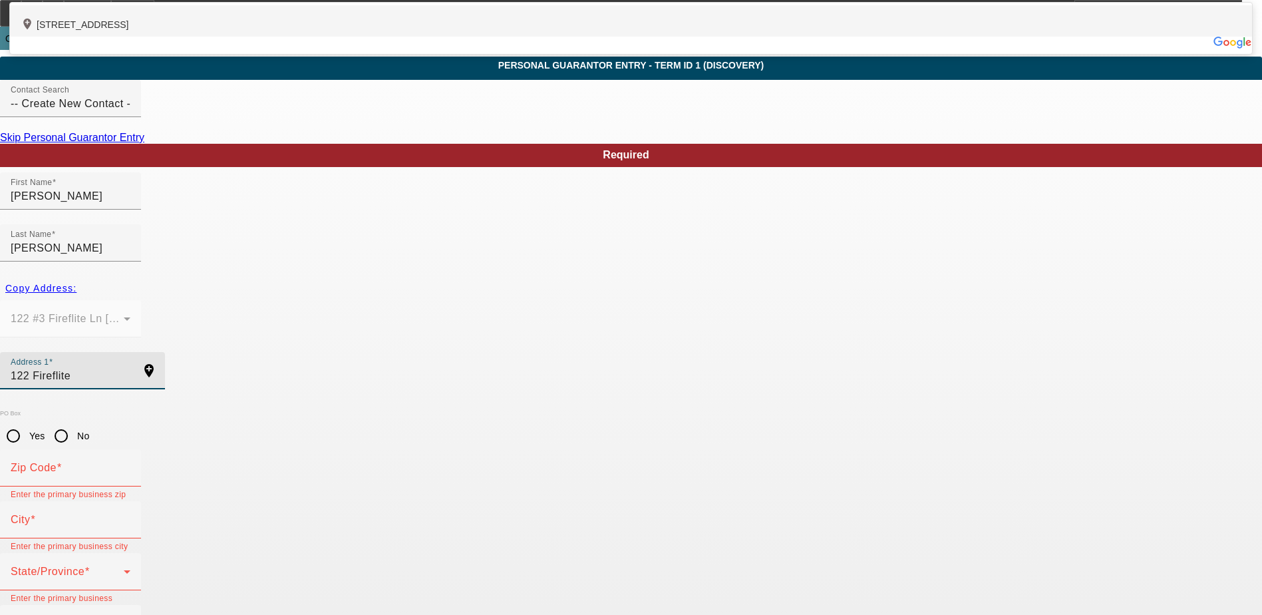
click at [338, 37] on div "add_location 122 Fireflite Lane, Sneads Ferry, NC 28460, US" at bounding box center [631, 20] width 1242 height 31
type input "122 Fireflite Lane"
type input "28460"
type input "Sneads Ferry"
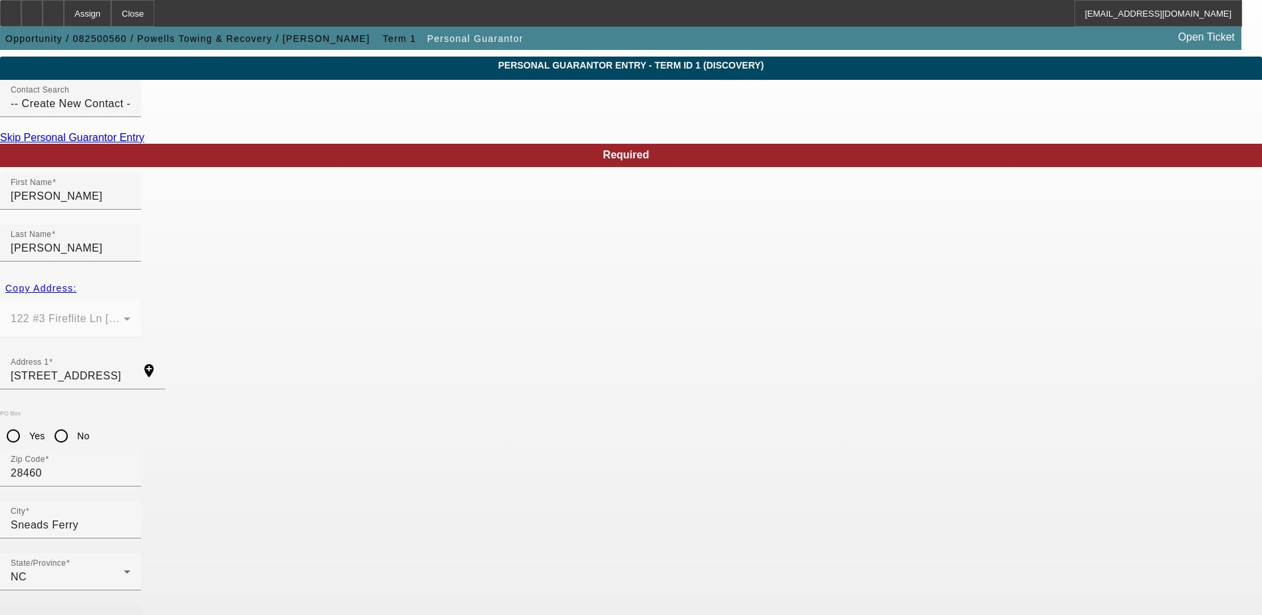
type input "[PHONE_NUMBER]"
type input "50"
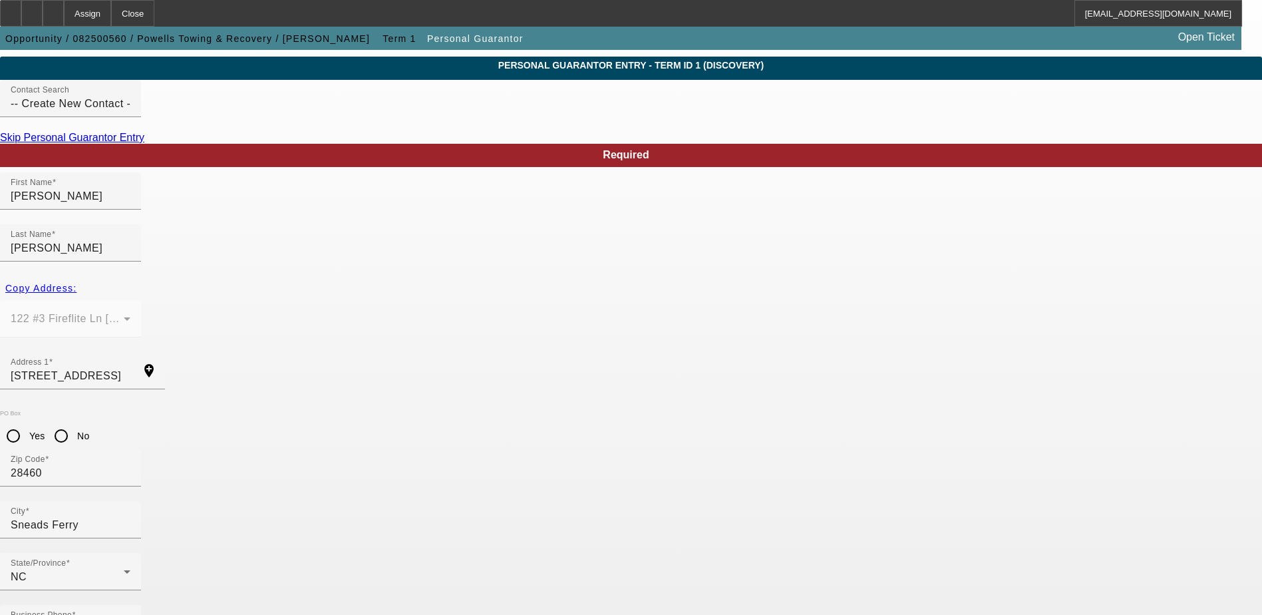
type input "241-67-0249"
type input "p"
type input "powellstowing.office@gmail.com"
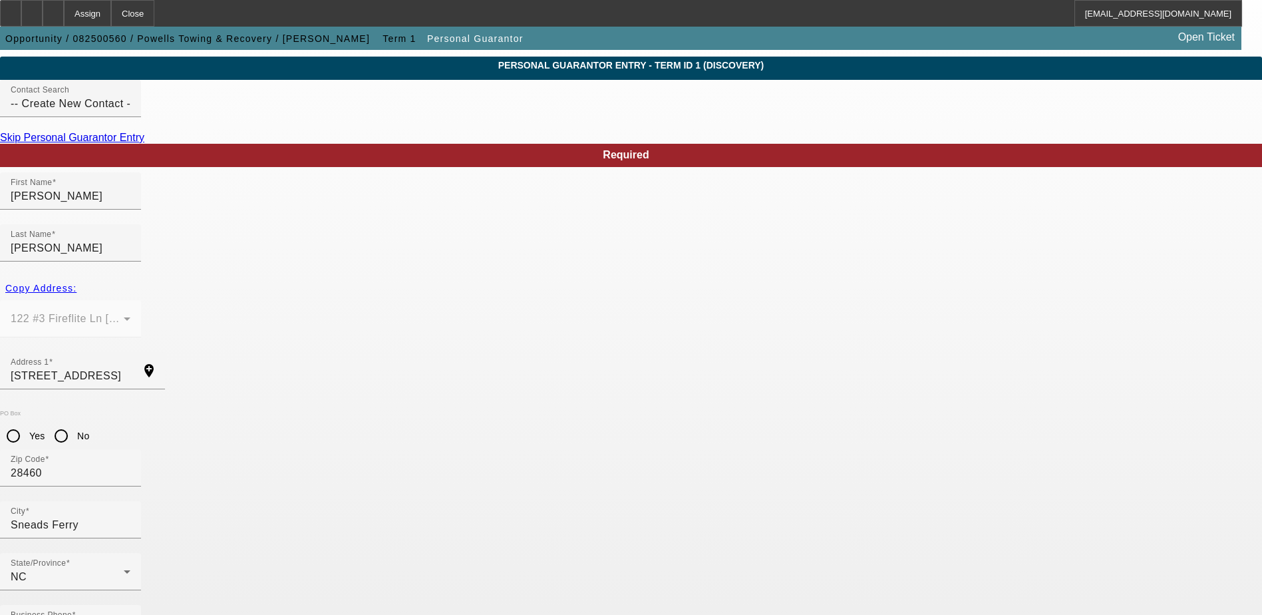
click at [75, 422] on input "No" at bounding box center [61, 435] width 27 height 27
radio input "true"
click at [130, 368] on input "122 Fireflite Lane" at bounding box center [71, 376] width 120 height 16
click at [275, 276] on div "Copy Address:" at bounding box center [631, 288] width 1262 height 24
click at [283, 276] on div "Copy Address:" at bounding box center [631, 288] width 1262 height 24
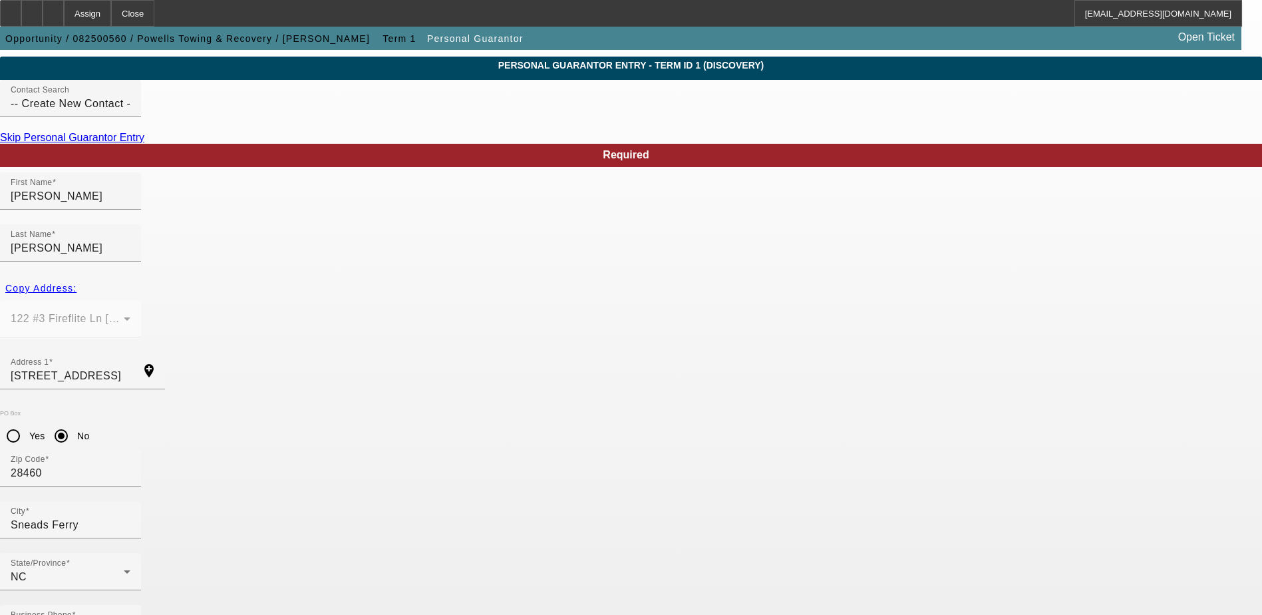
click at [293, 276] on div "Copy Address:" at bounding box center [631, 288] width 1262 height 24
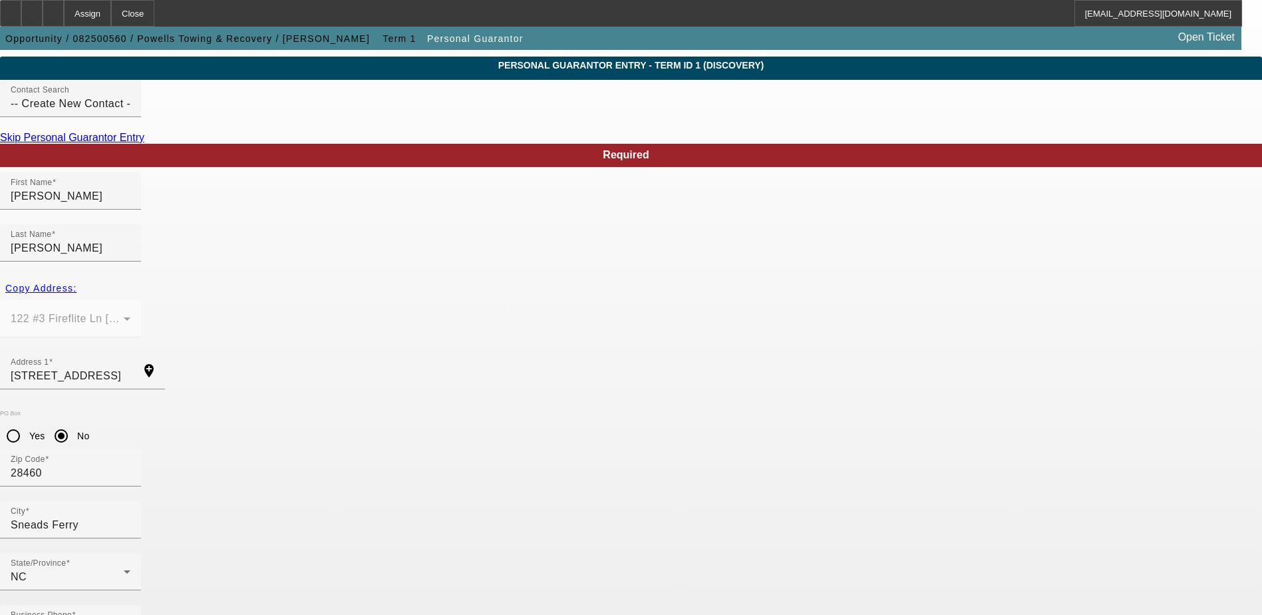
click at [293, 276] on div "Copy Address:" at bounding box center [631, 288] width 1262 height 24
click at [130, 112] on input "-- Create New Contact --" at bounding box center [71, 104] width 120 height 16
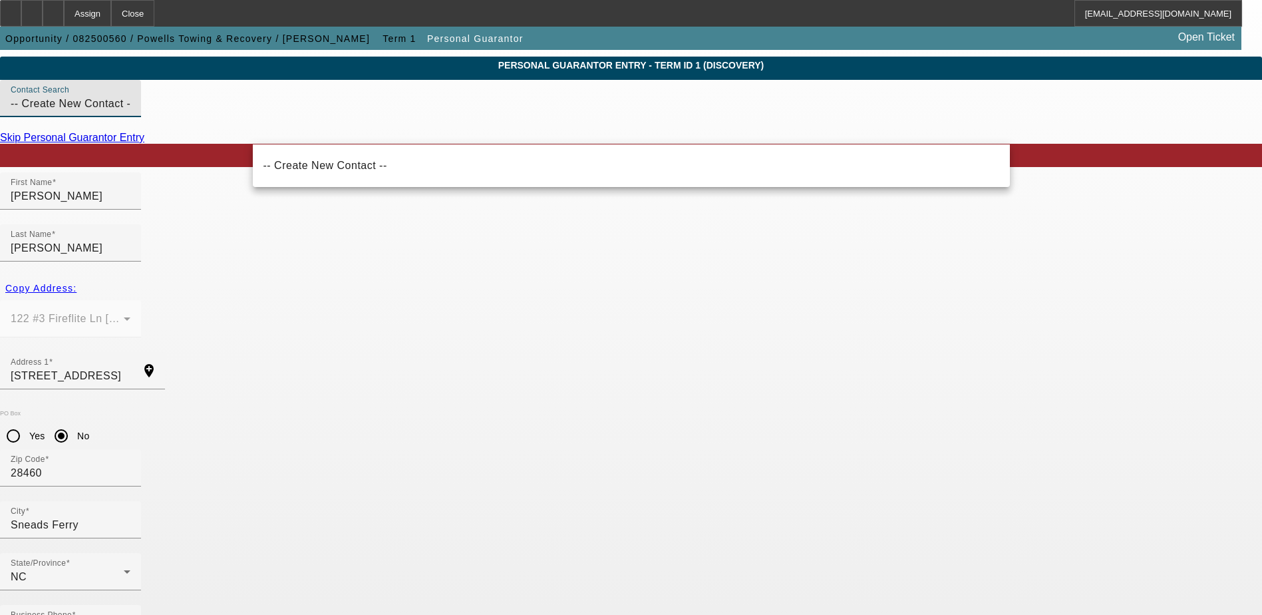
click at [130, 112] on input "-- Create New Contact --" at bounding box center [71, 104] width 120 height 16
drag, startPoint x: 138, startPoint y: 166, endPoint x: 329, endPoint y: 186, distance: 192.7
click at [130, 112] on input "-- Create New Contact --" at bounding box center [71, 104] width 120 height 16
type input "-"
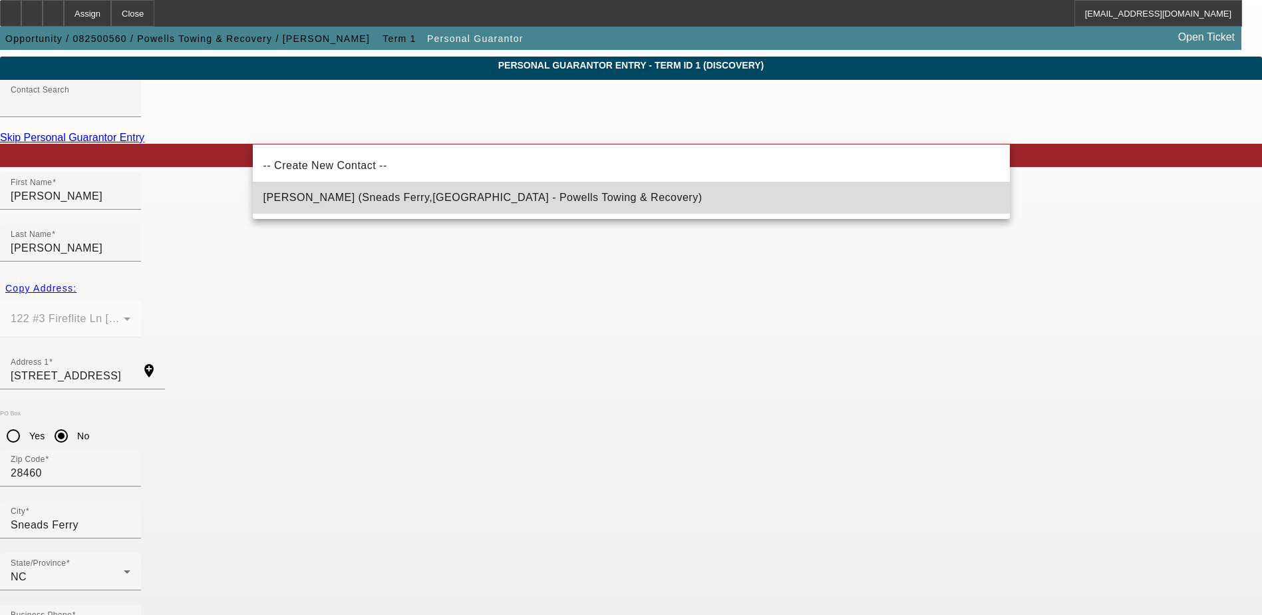
click at [363, 196] on span "Powell, William (Sneads Ferry,NC - Powells Towing & Recovery)" at bounding box center [482, 197] width 439 height 11
type input "Powell, William (Sneads Ferry,NC - Powells Towing & Recovery)"
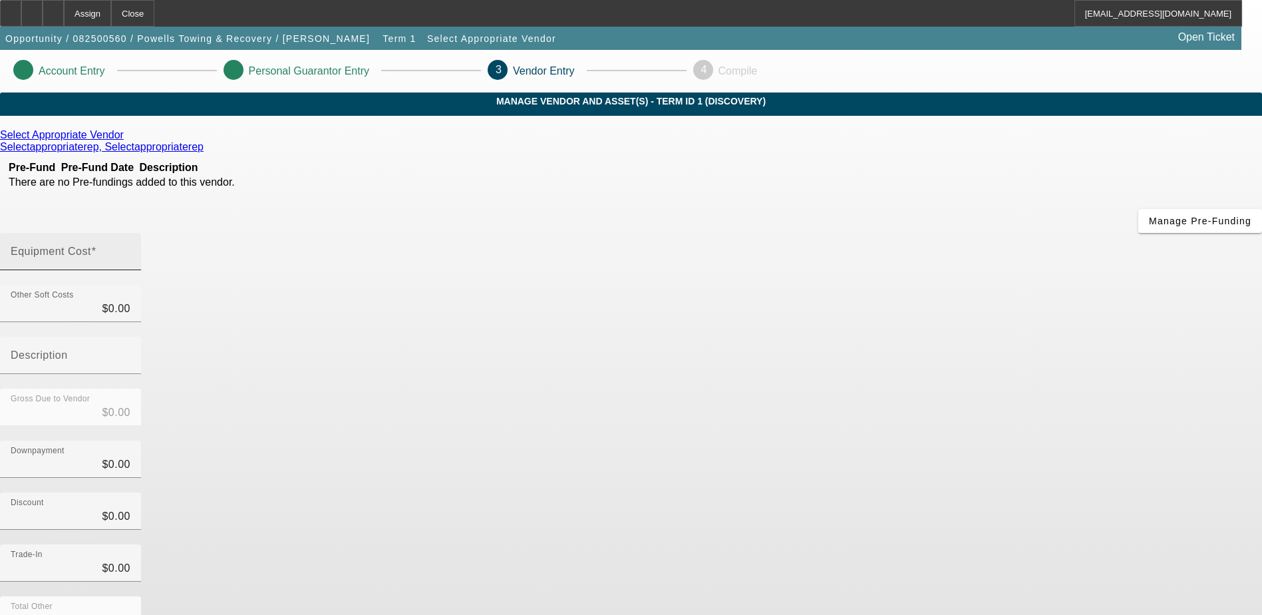
click at [130, 233] on div "Equipment Cost" at bounding box center [71, 251] width 120 height 37
type input "9"
type input "$9.00"
type input "90"
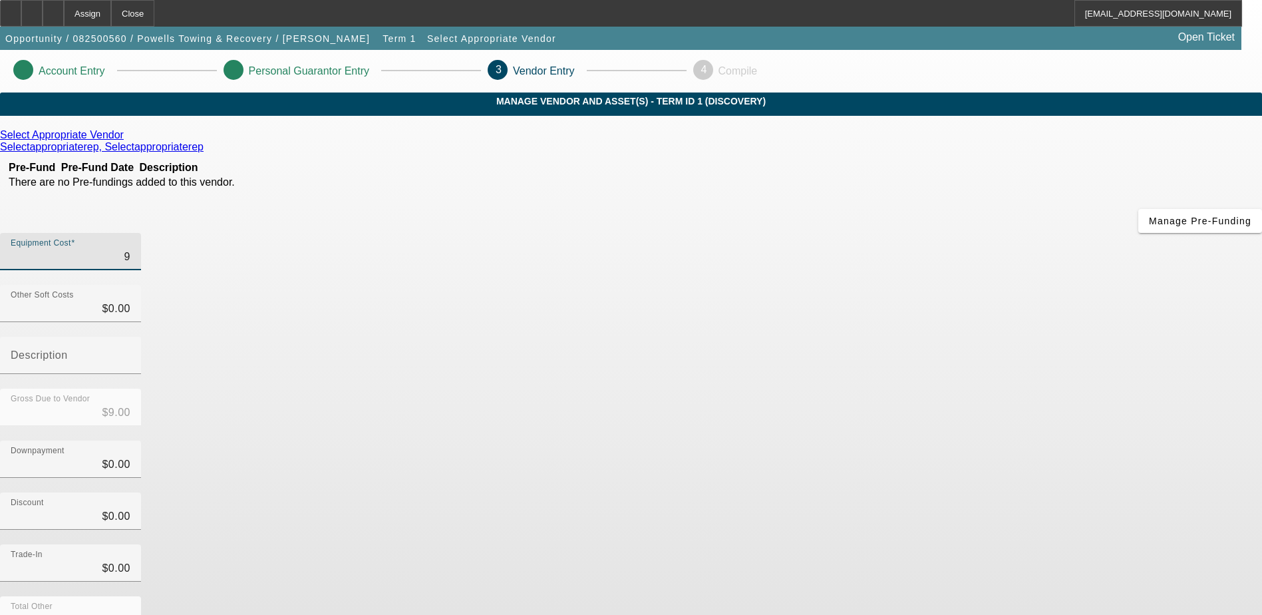
type input "$90.00"
type input "900"
type input "$900.00"
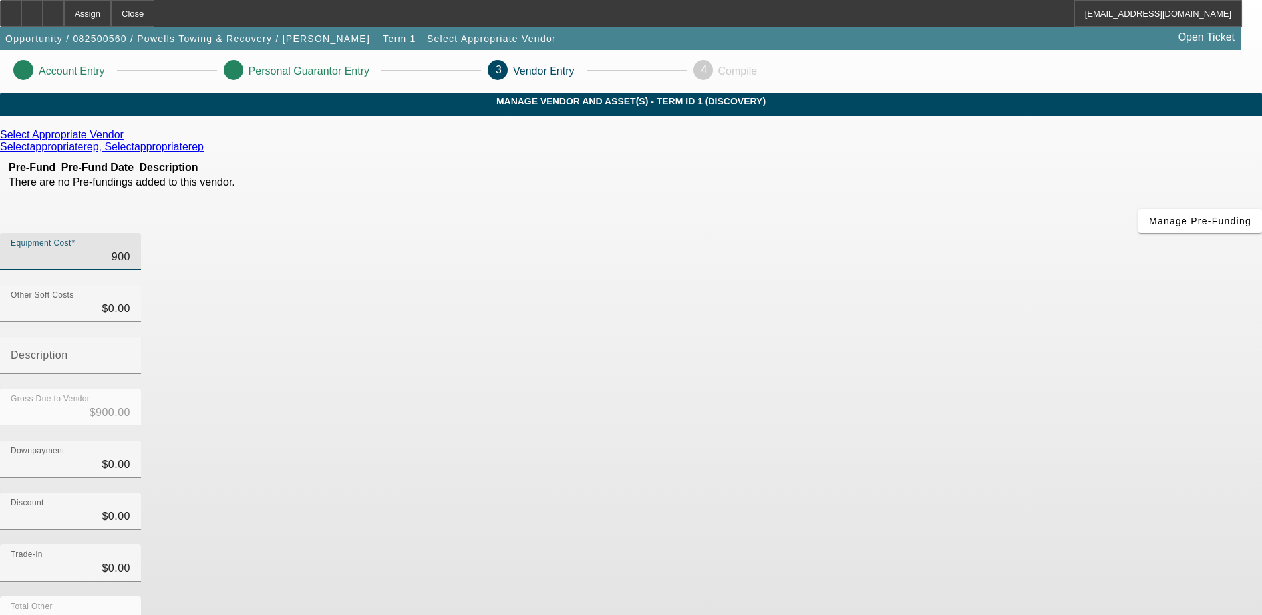
type input "9000"
type input "$9,000.00"
type input "90000"
type input "$90,000.00"
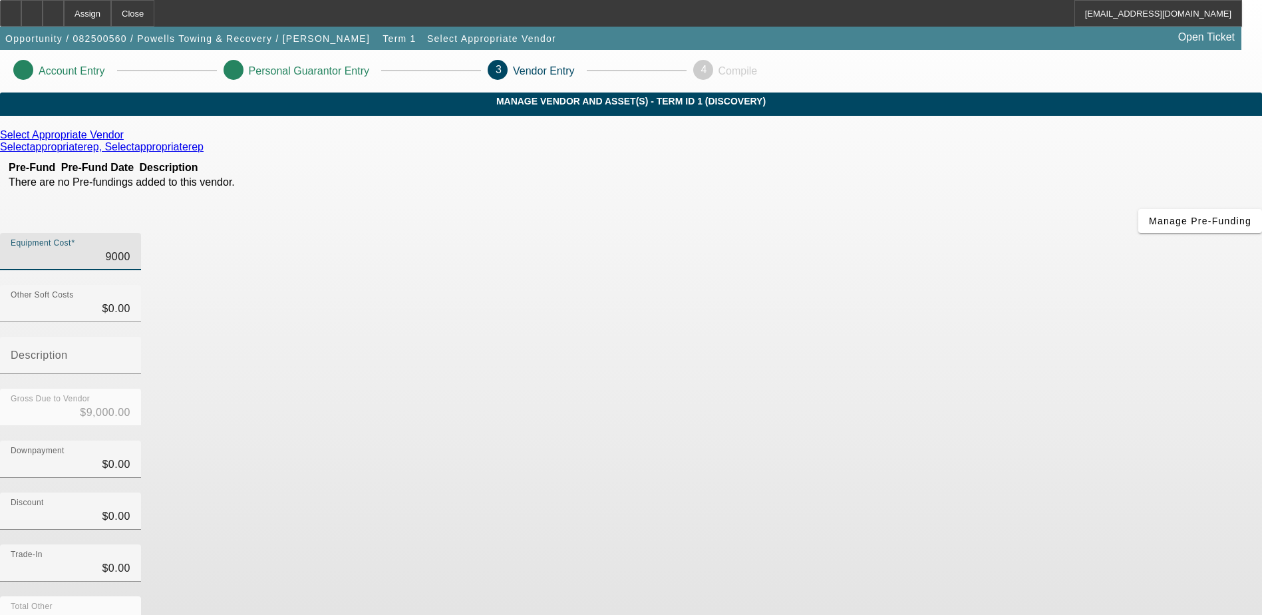
type input "$90,000.00"
click at [963, 544] on div "Trade-In $0.00" at bounding box center [631, 570] width 1262 height 52
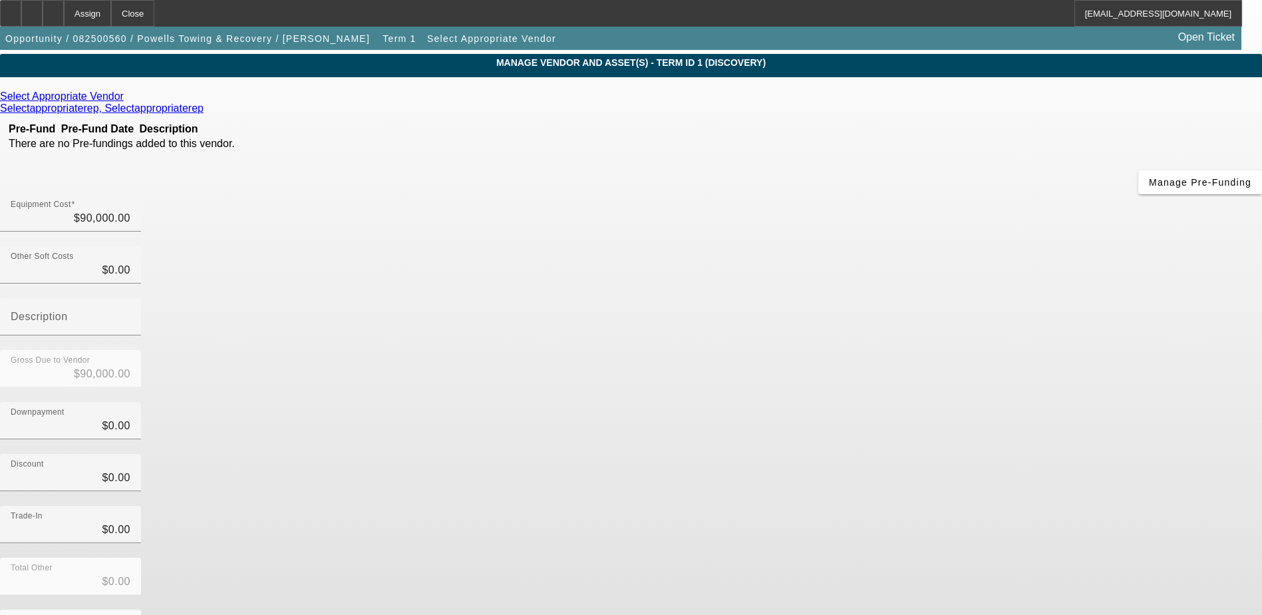
scroll to position [59, 0]
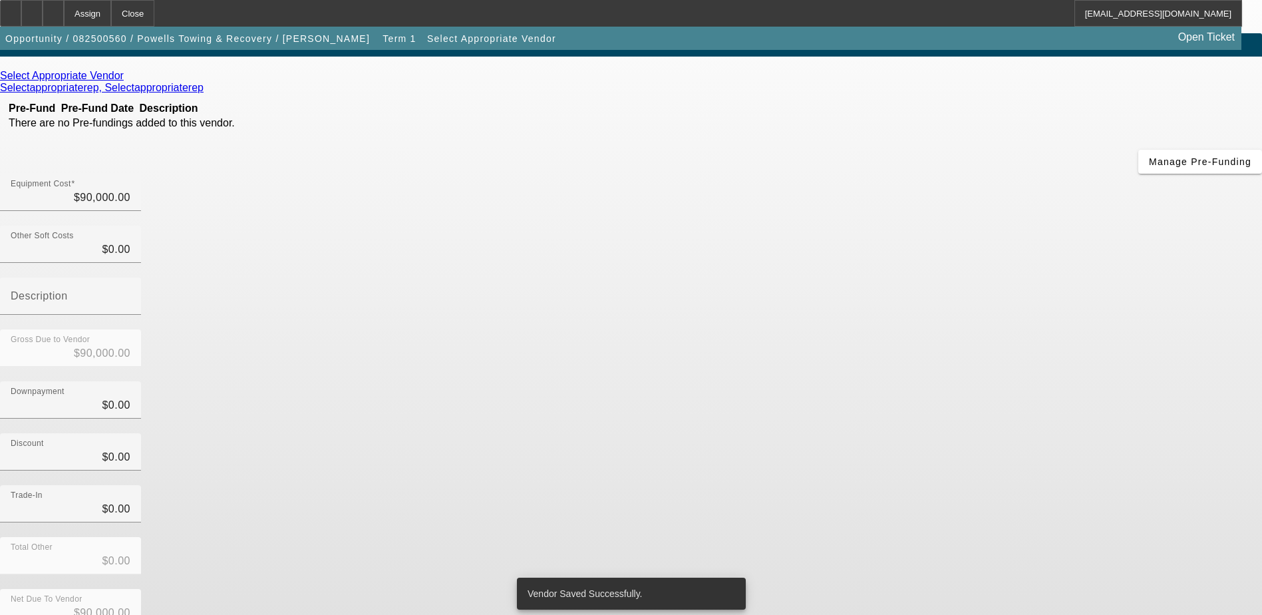
scroll to position [0, 0]
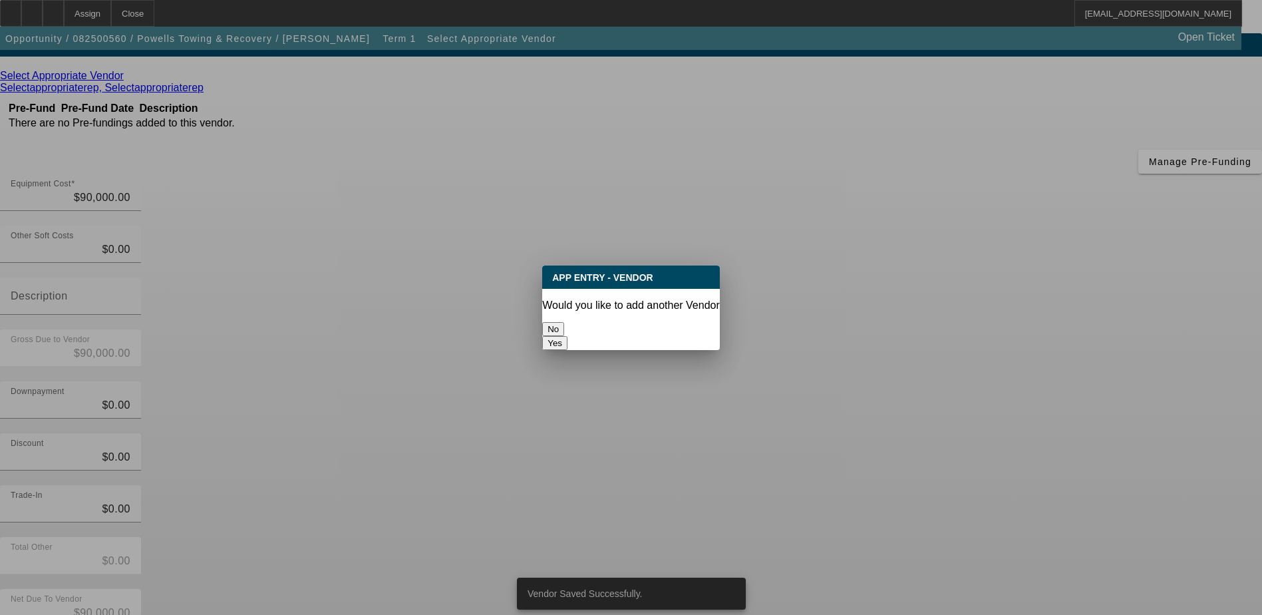
click at [564, 329] on button "No" at bounding box center [553, 329] width 22 height 14
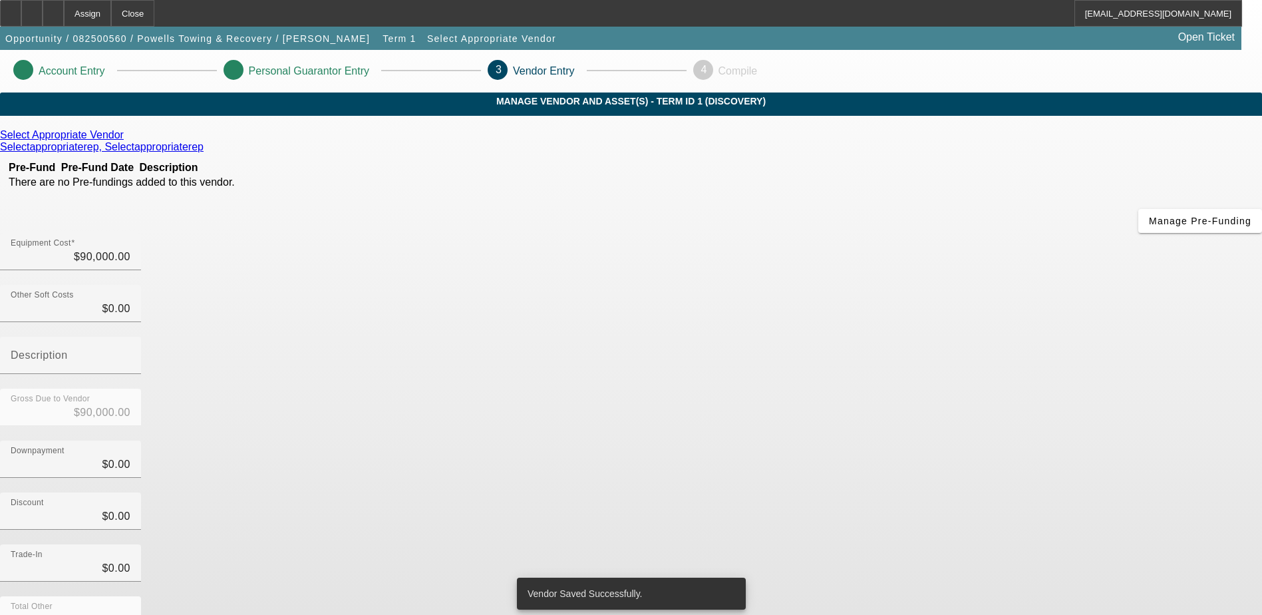
scroll to position [59, 0]
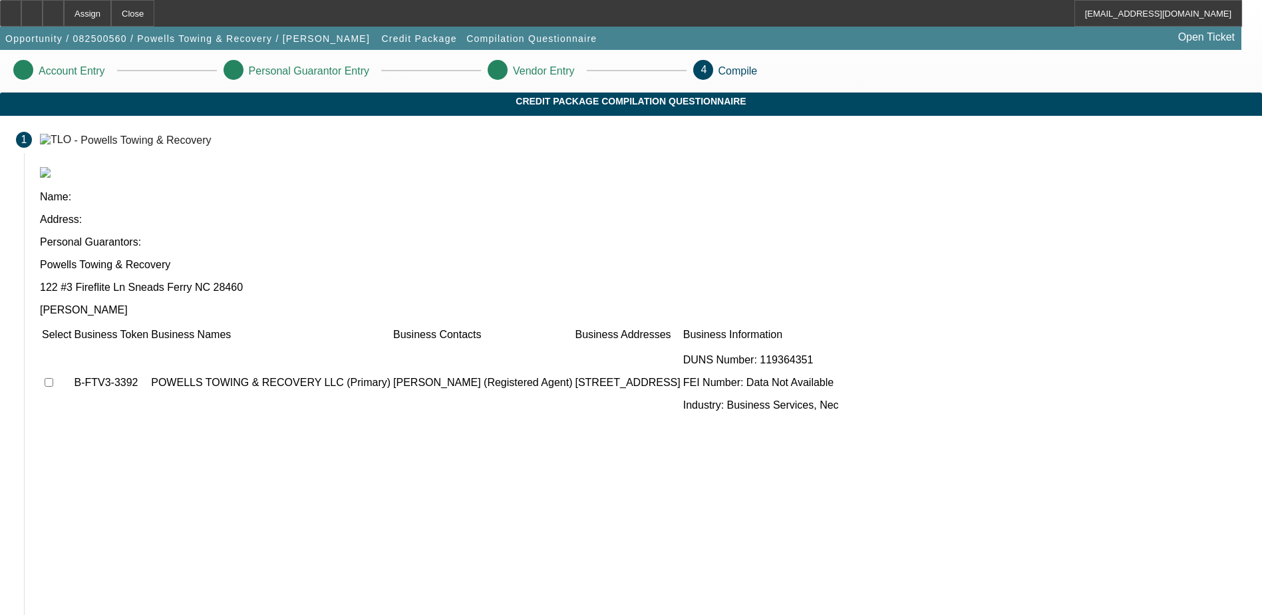
click at [72, 343] on td at bounding box center [56, 383] width 31 height 80
click at [53, 378] on input "checkbox" at bounding box center [49, 382] width 9 height 9
checkbox input "true"
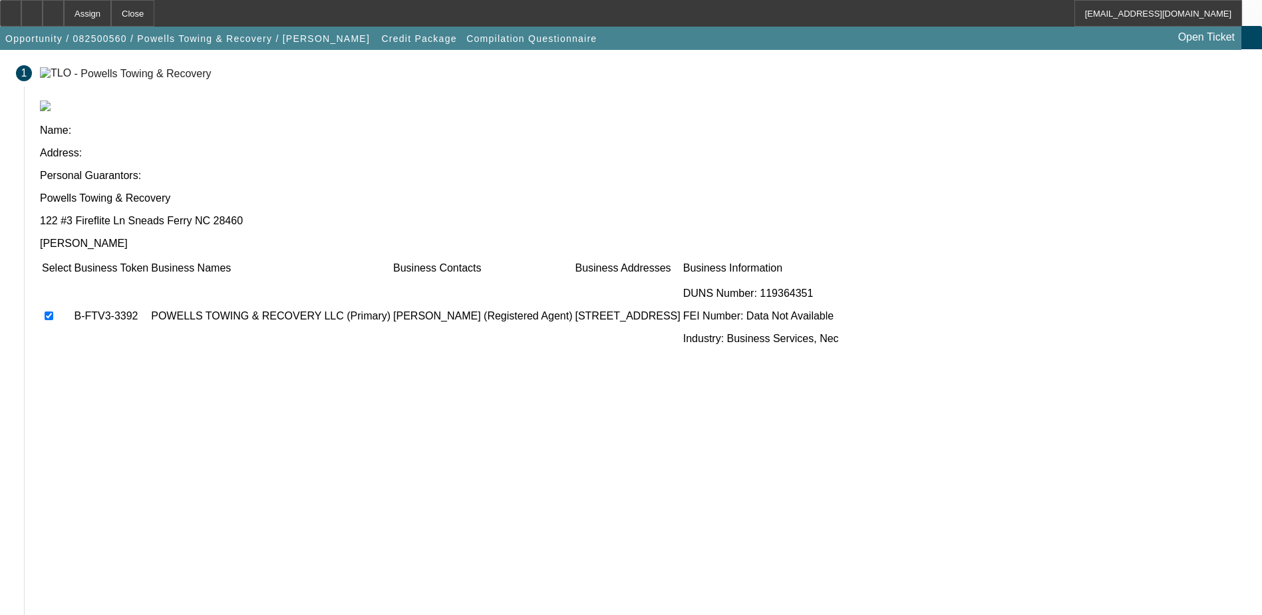
scroll to position [73, 0]
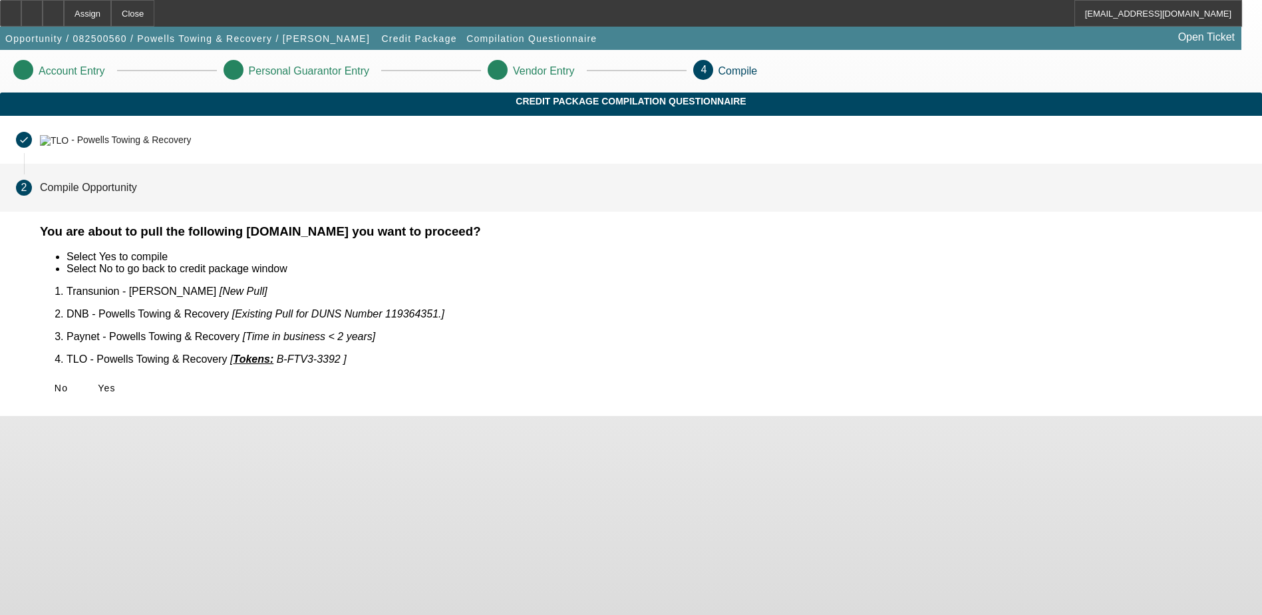
scroll to position [0, 0]
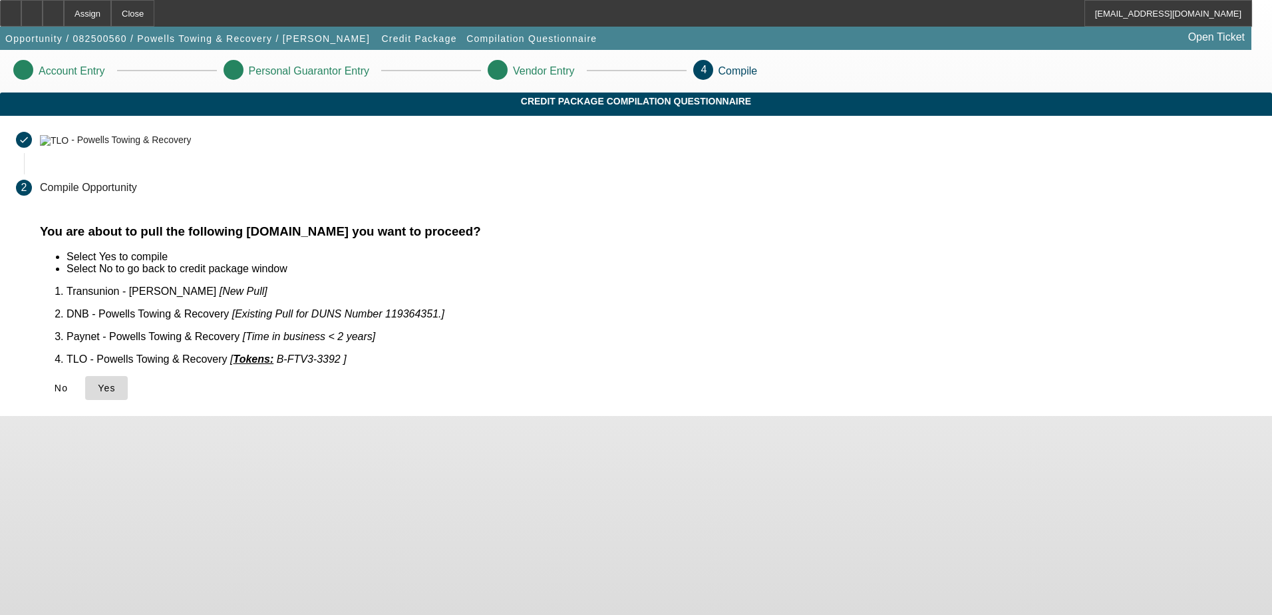
click at [98, 383] on icon at bounding box center [98, 388] width 0 height 11
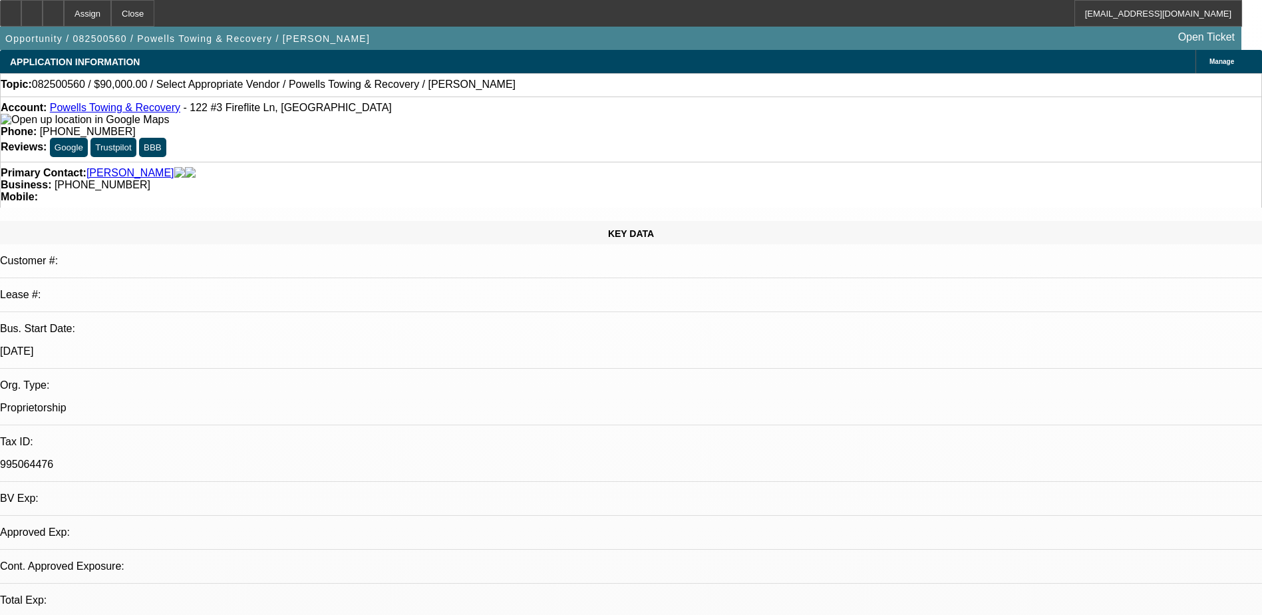
select select "0"
select select "2"
select select "0.1"
select select "4"
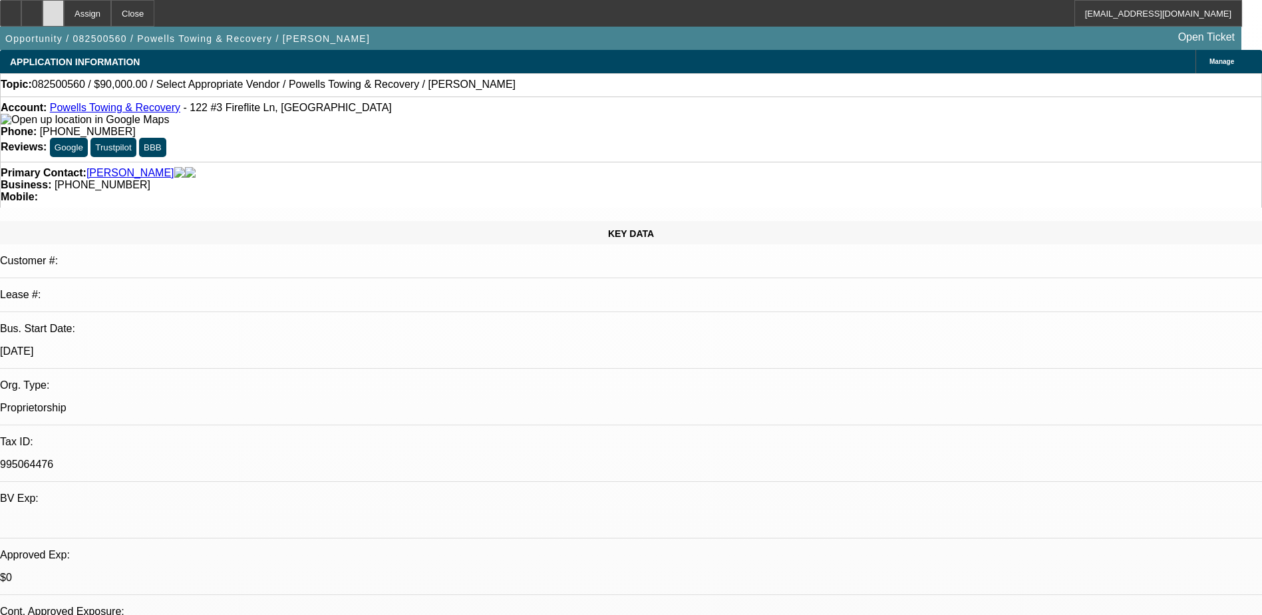
click at [53, 9] on icon at bounding box center [53, 9] width 0 height 0
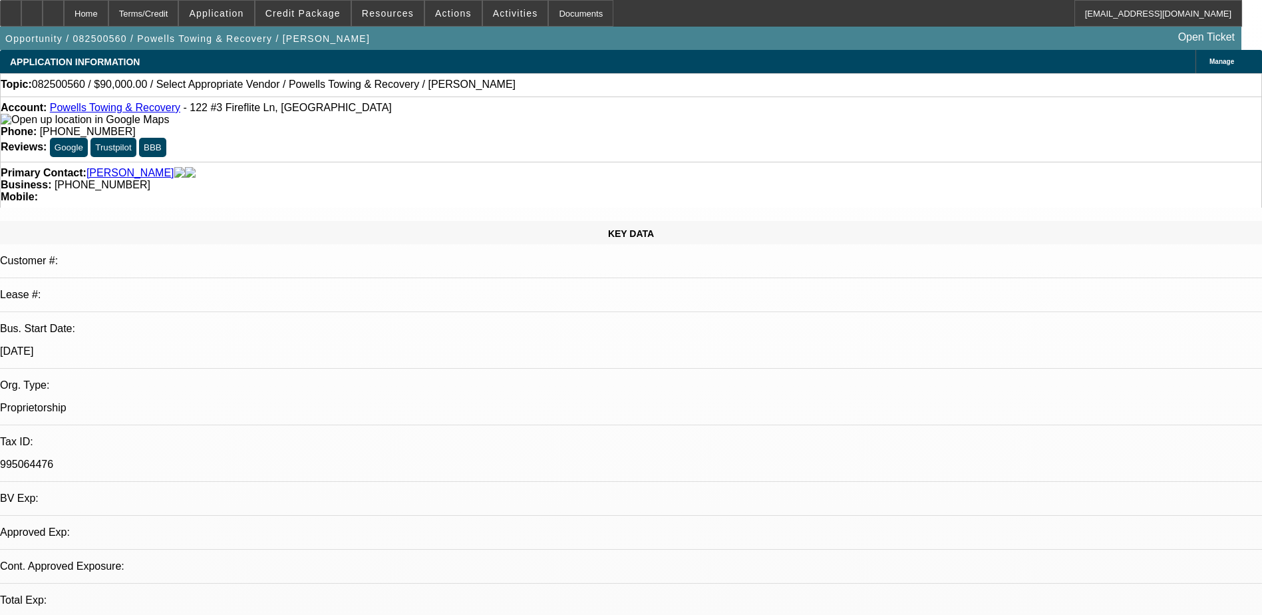
select select "0"
select select "2"
select select "0.1"
select select "4"
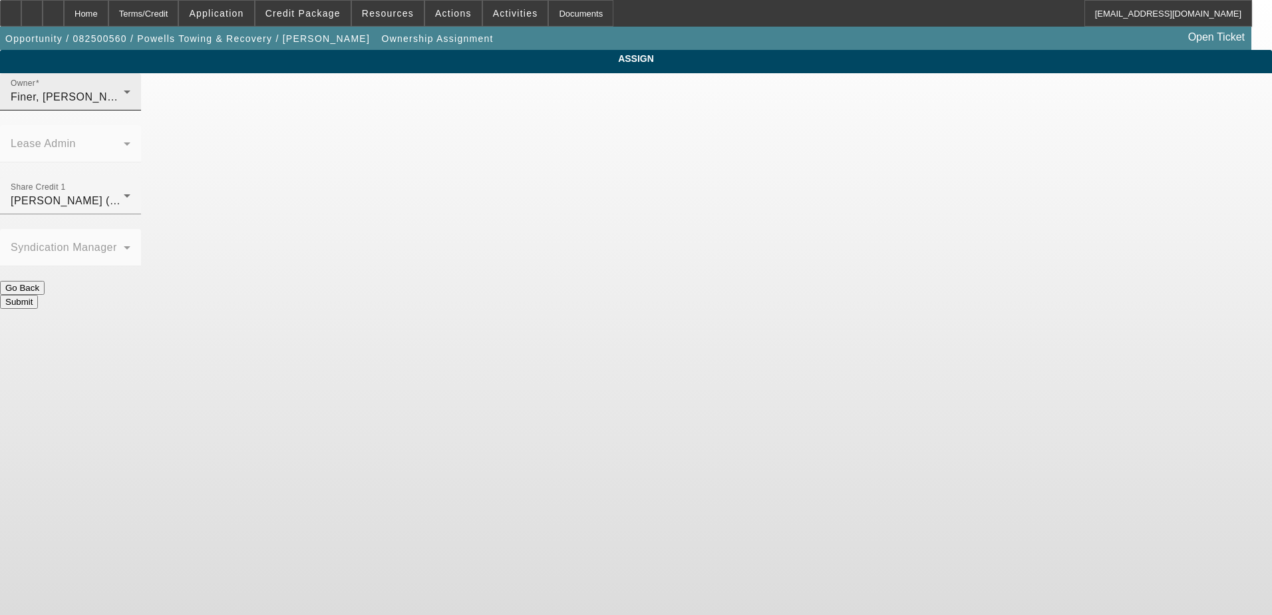
click at [130, 97] on div "Owner Finer, Yinnon (Lvl 1)" at bounding box center [71, 91] width 120 height 37
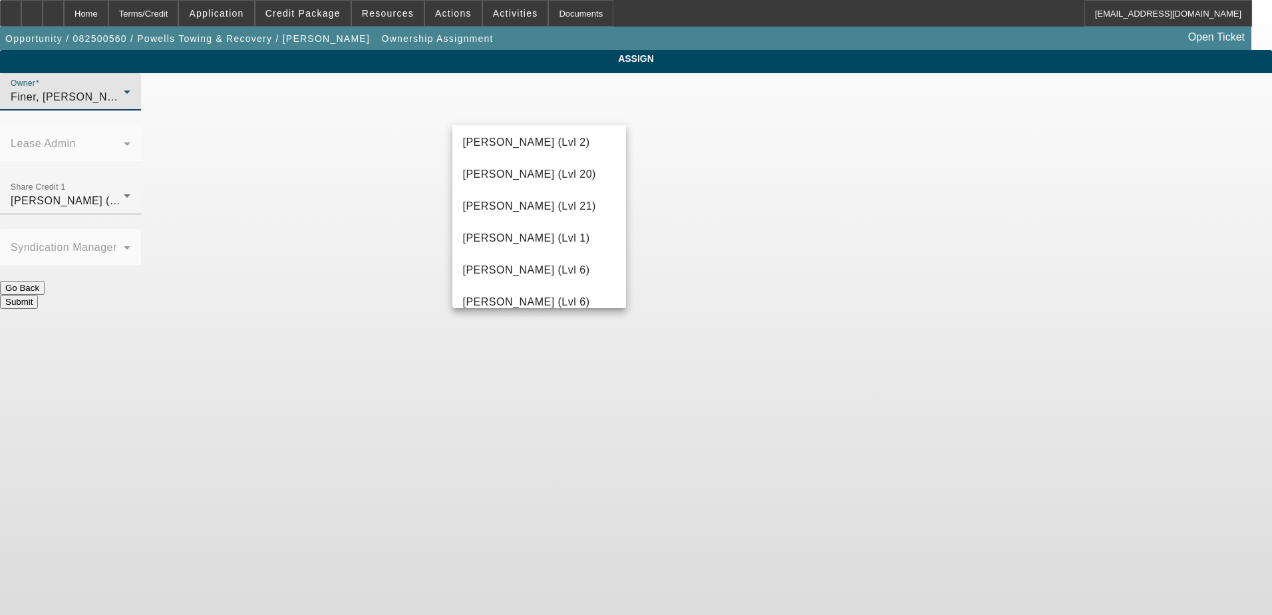
scroll to position [634, 0]
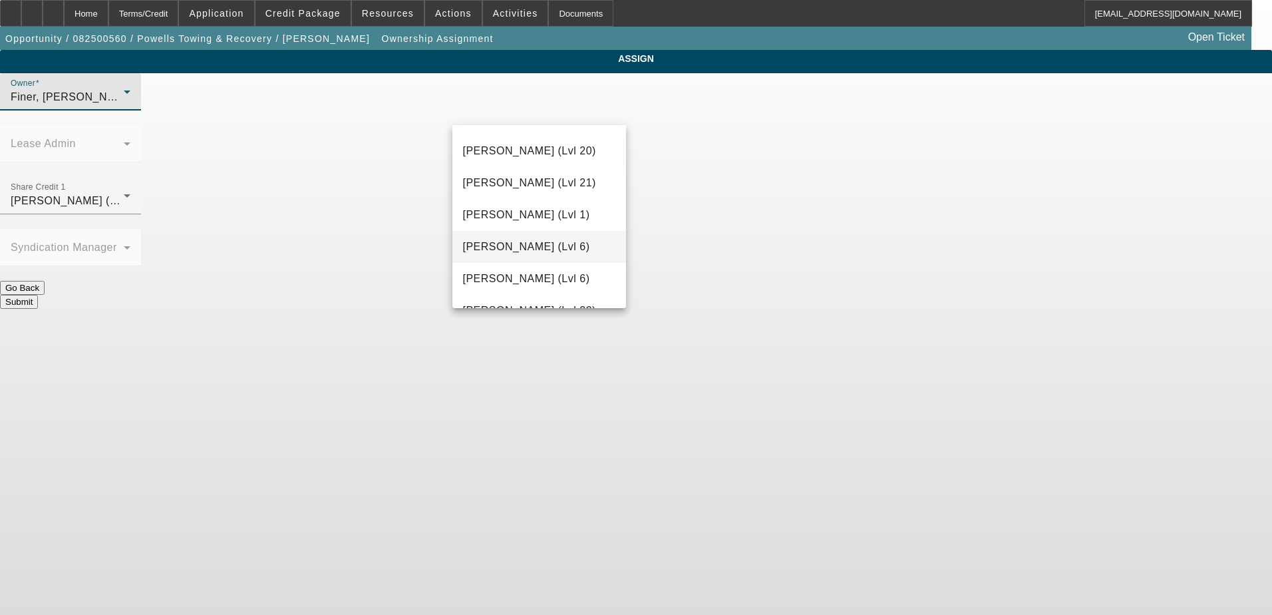
click at [536, 257] on mat-option "Haraden, Amanda (Lvl 6)" at bounding box center [539, 247] width 174 height 32
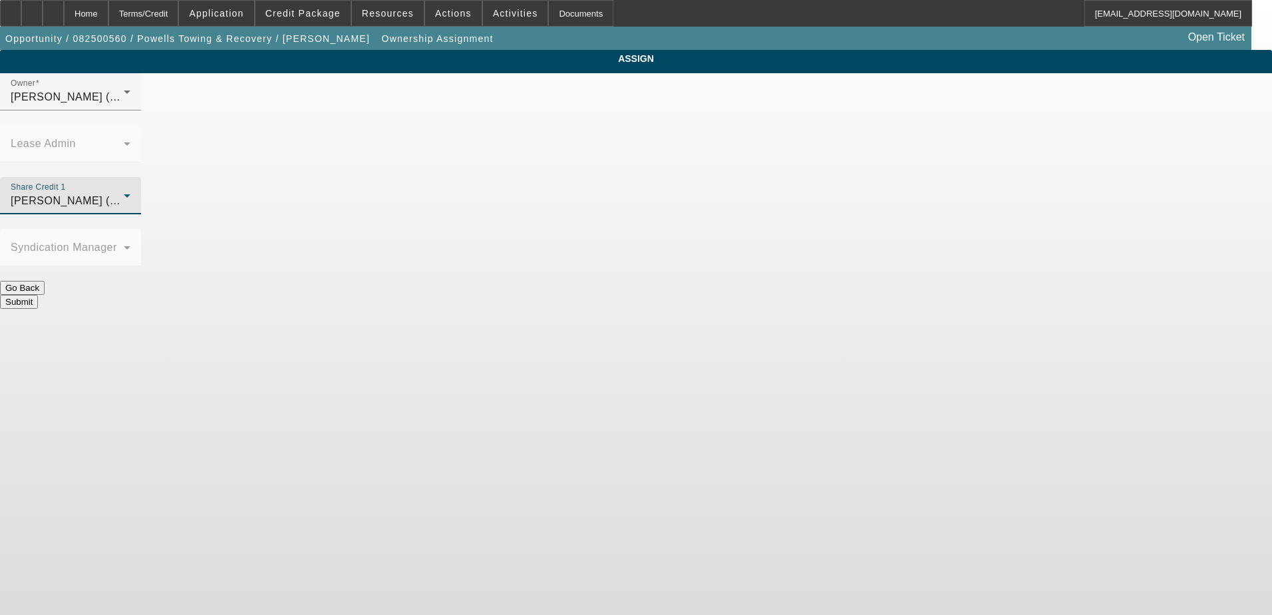
click at [138, 195] on span "Haraden, Amanda (Lvl 6)" at bounding box center [74, 200] width 127 height 11
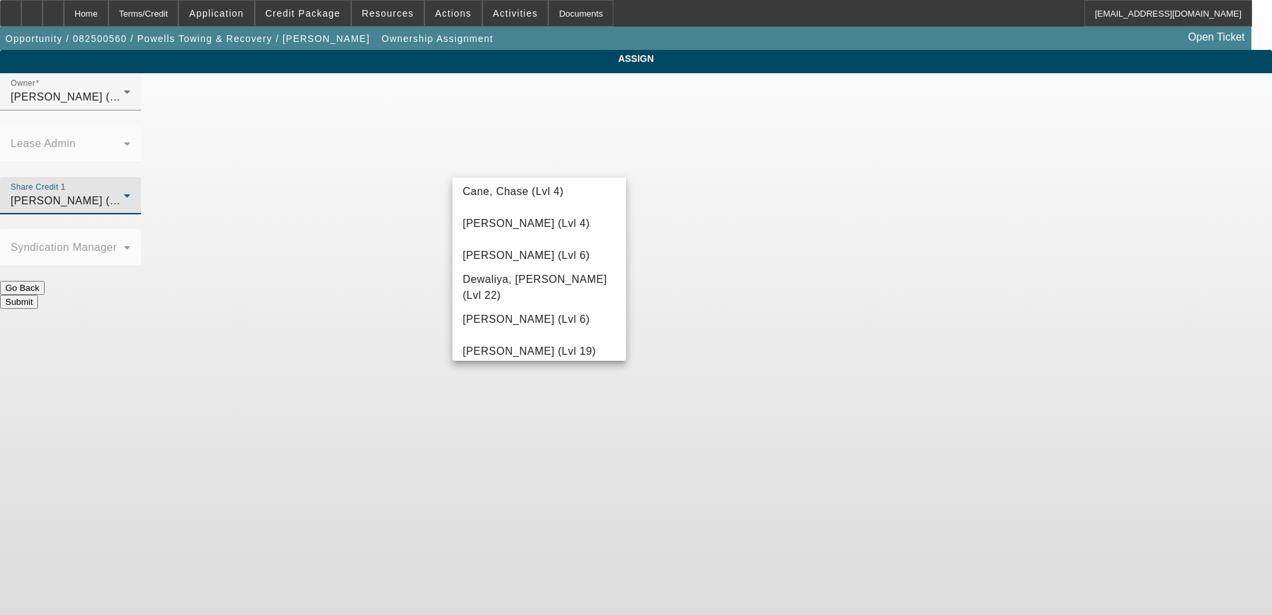
scroll to position [462, 0]
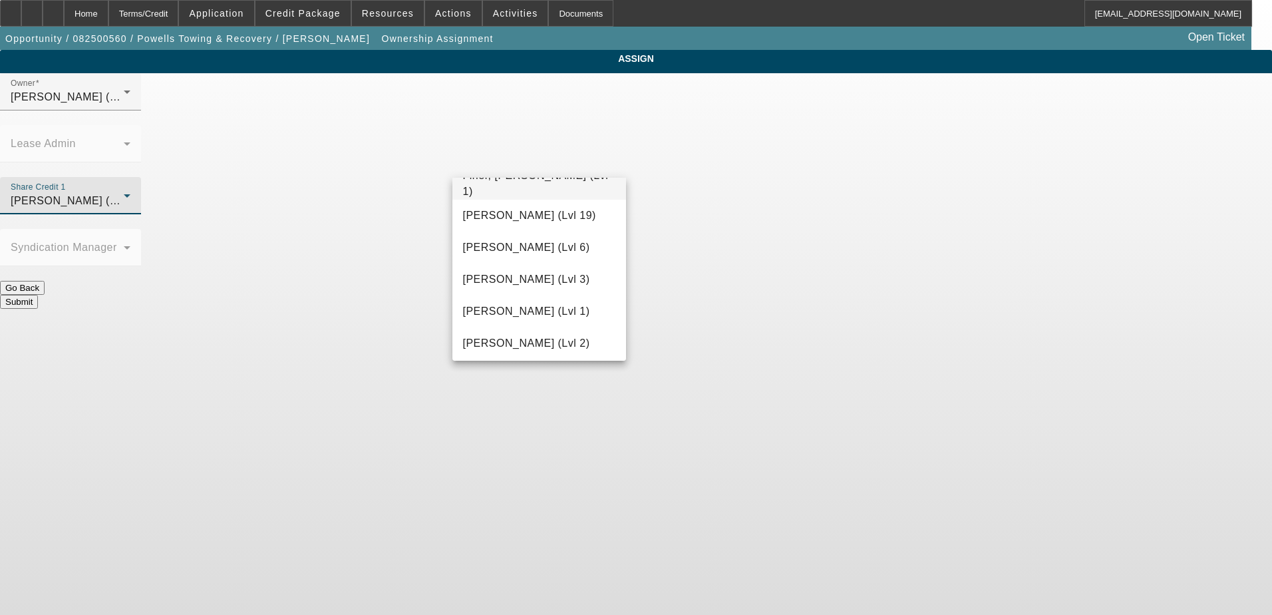
click at [542, 190] on span "Finer, Yinnon (Lvl 1)" at bounding box center [539, 184] width 153 height 32
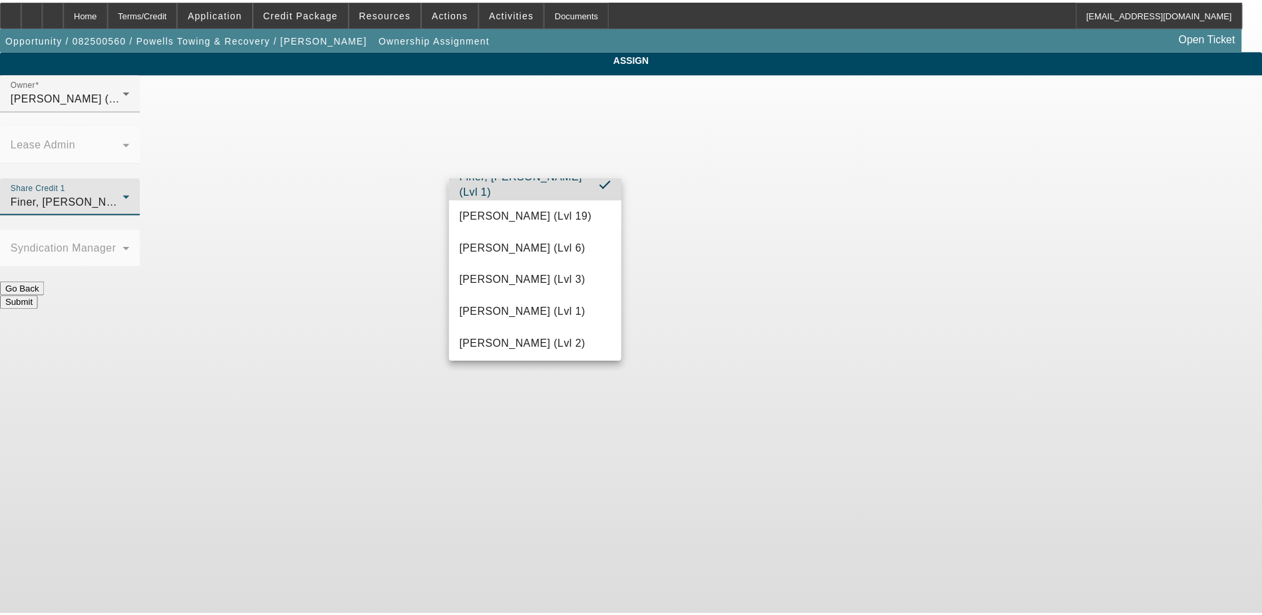
scroll to position [452, 0]
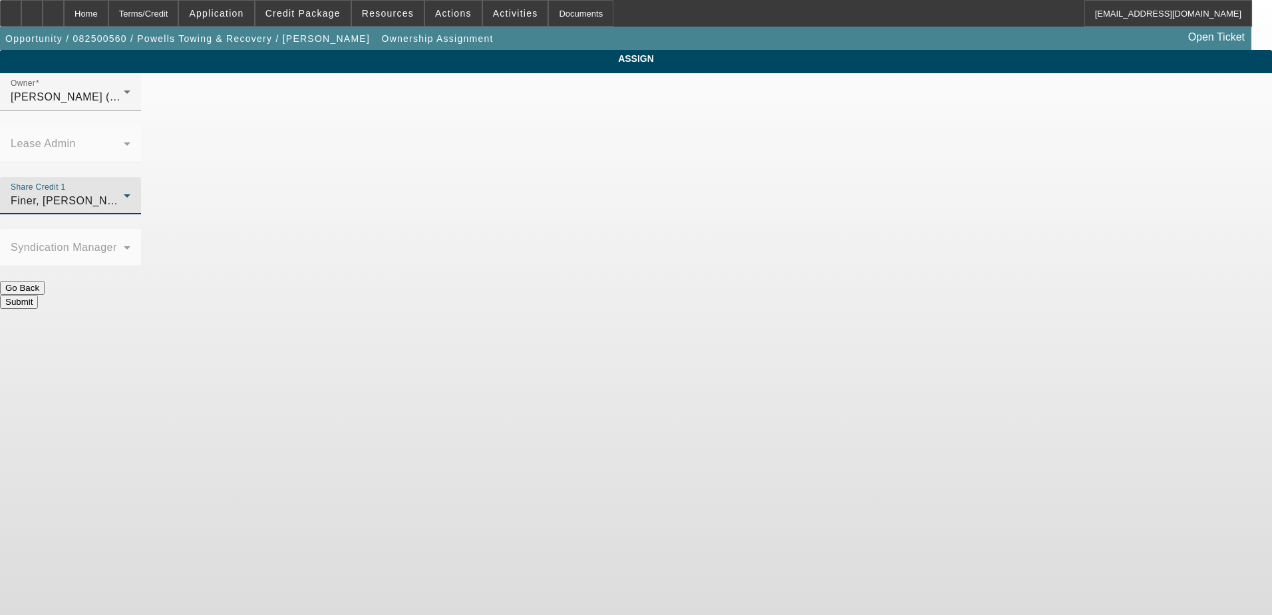
click at [38, 295] on button "Submit" at bounding box center [19, 302] width 38 height 14
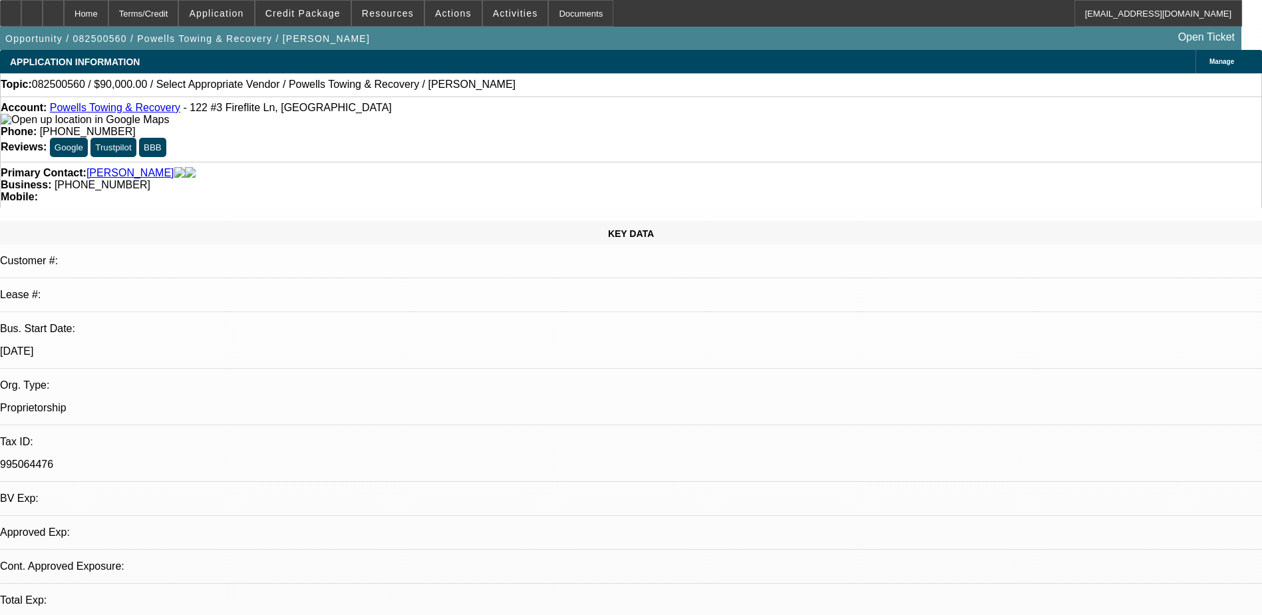
select select "0"
select select "2"
select select "0.1"
select select "4"
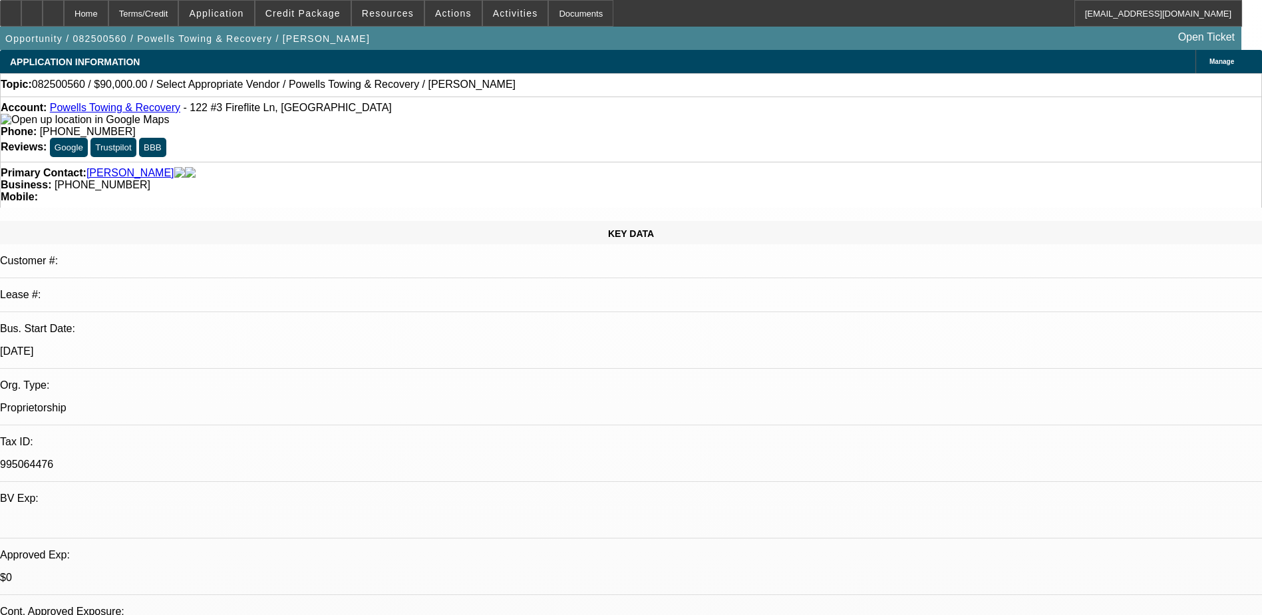
drag, startPoint x: 908, startPoint y: 524, endPoint x: 891, endPoint y: 508, distance: 24.0
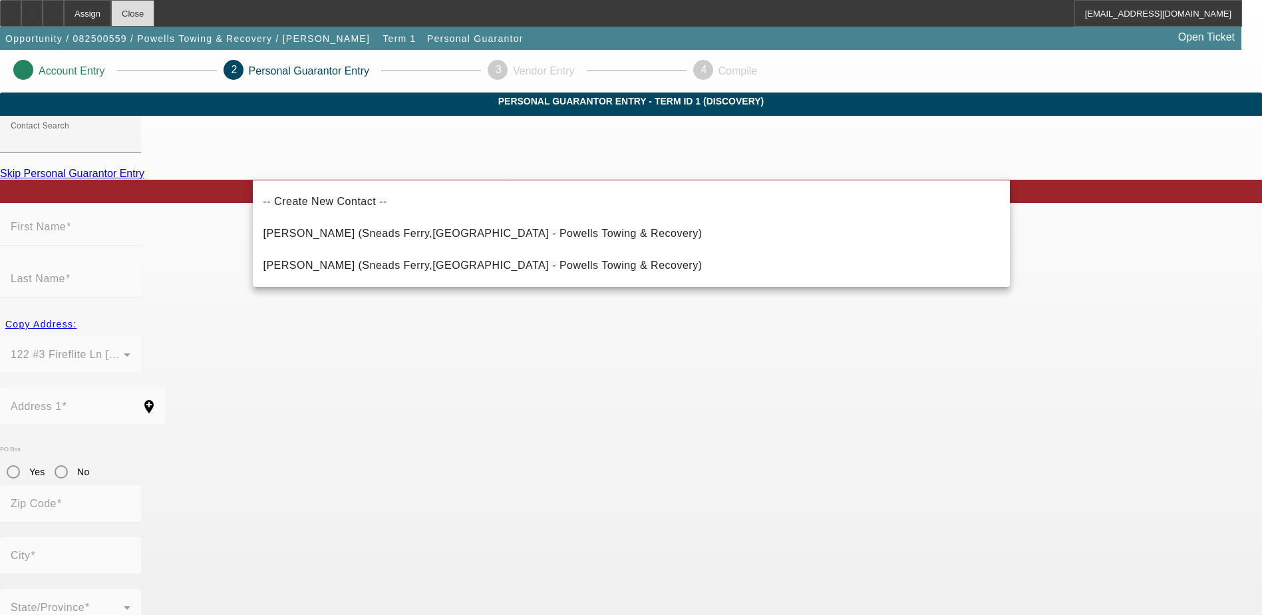
click at [154, 13] on div "Close" at bounding box center [132, 13] width 43 height 27
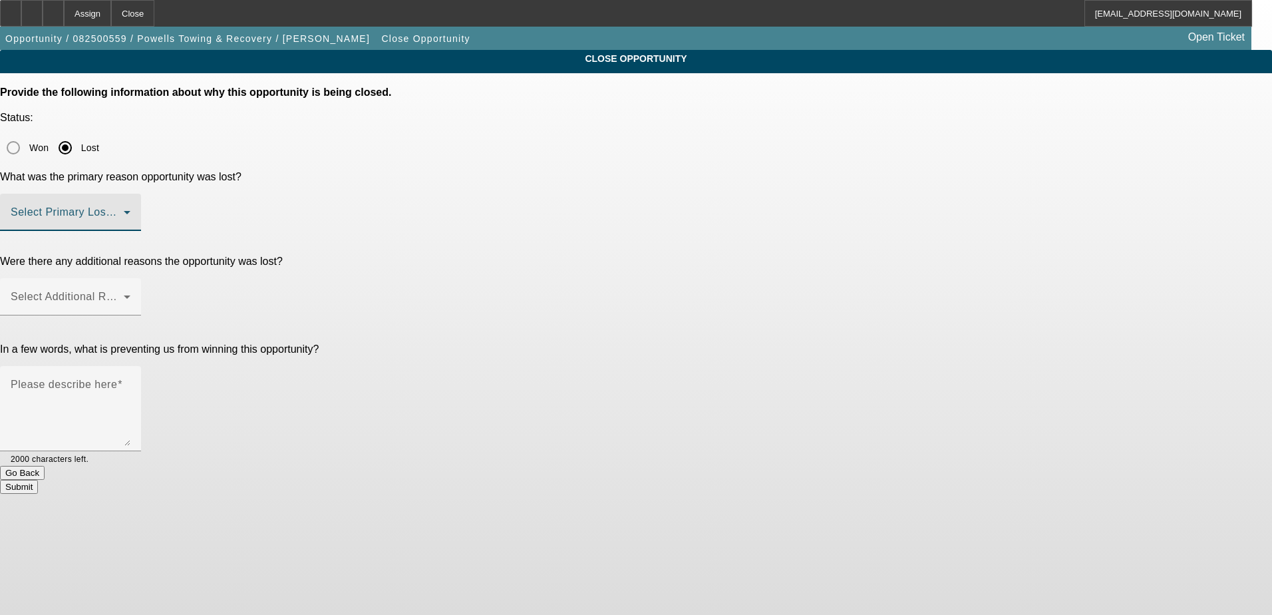
click at [124, 210] on span at bounding box center [67, 218] width 113 height 16
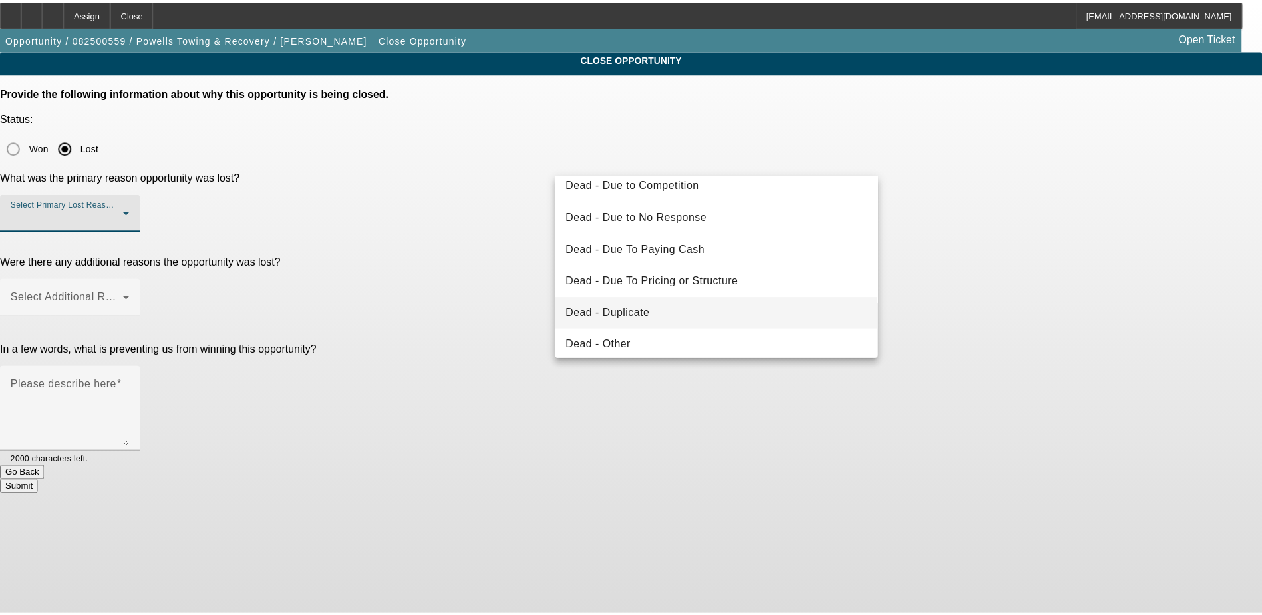
scroll to position [67, 0]
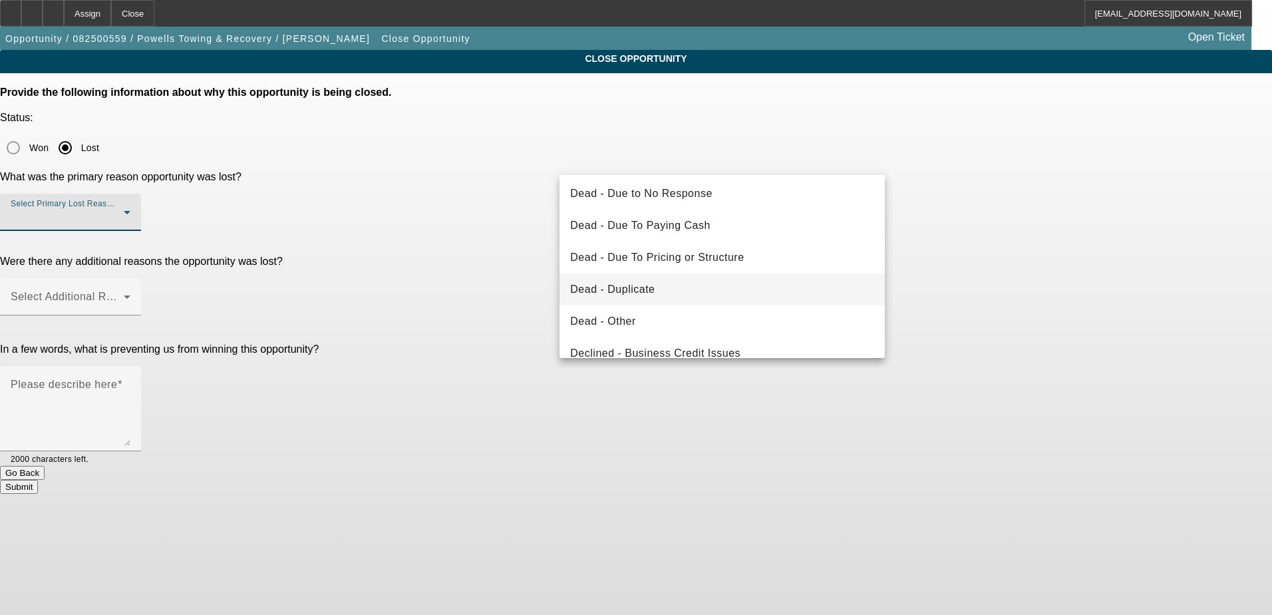
click at [677, 293] on mat-option "Dead - Duplicate" at bounding box center [721, 289] width 325 height 32
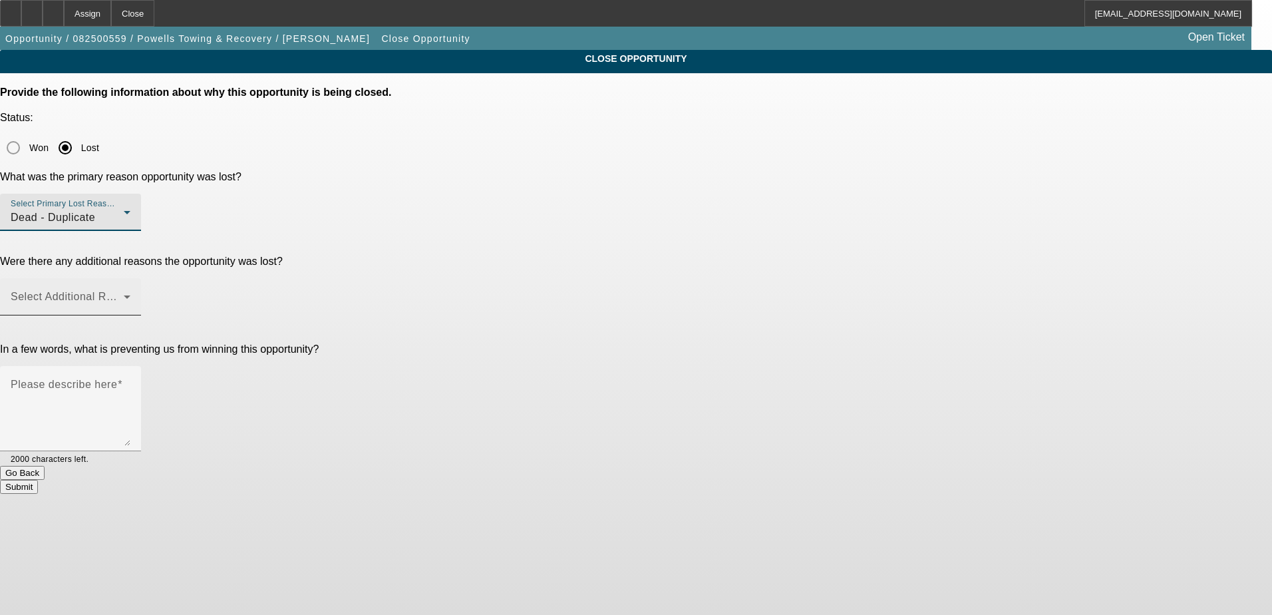
click at [124, 294] on span at bounding box center [67, 302] width 113 height 16
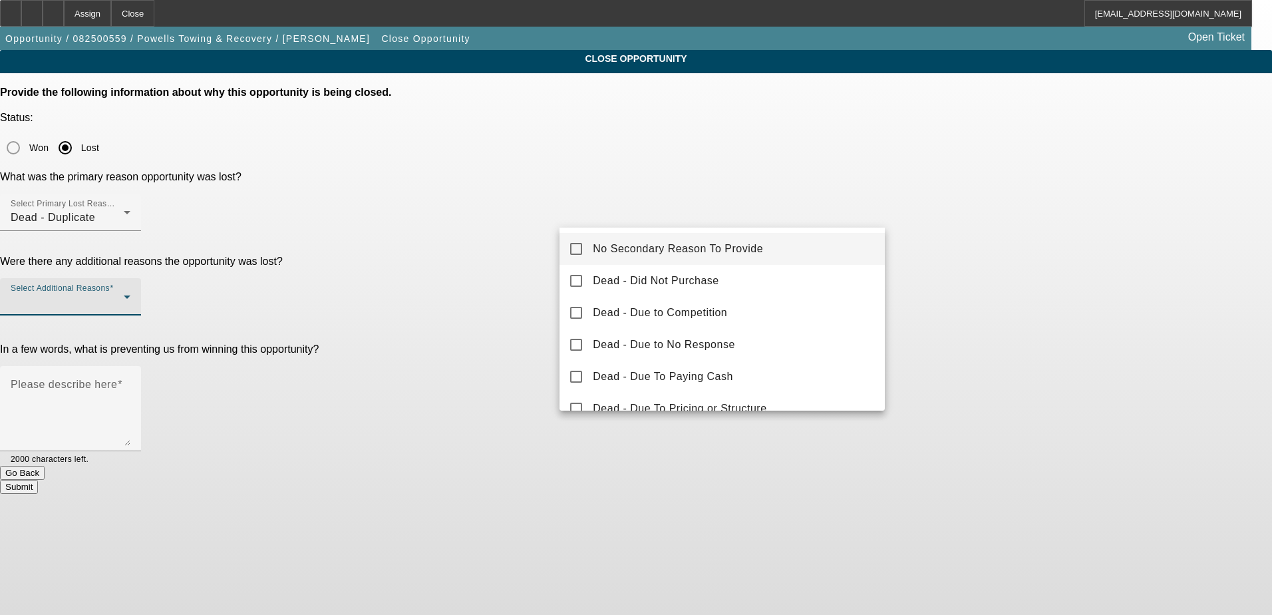
click at [679, 253] on span "No Secondary Reason To Provide" at bounding box center [678, 249] width 170 height 16
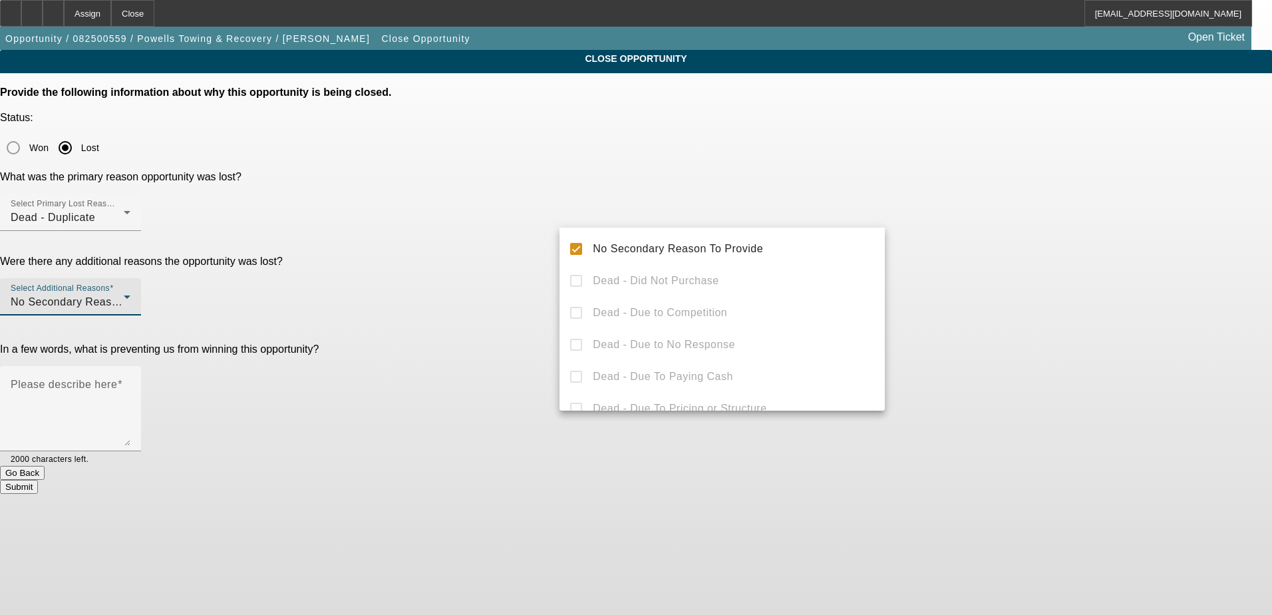
click at [484, 282] on div at bounding box center [636, 307] width 1272 height 615
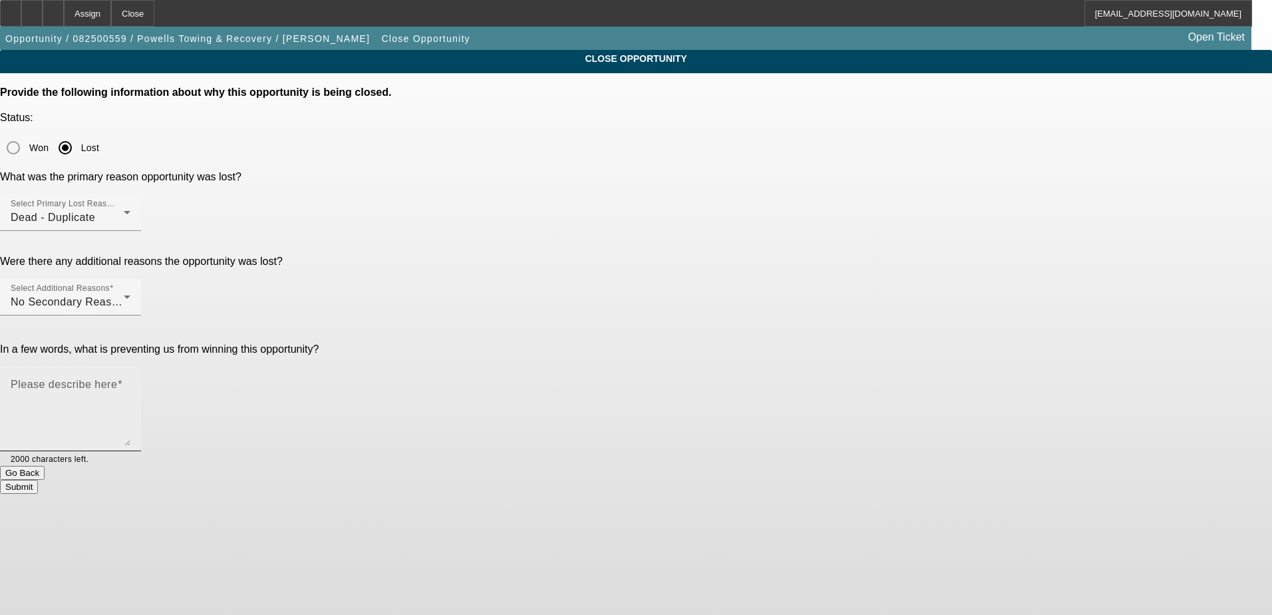
click at [130, 382] on textarea "Please describe here" at bounding box center [71, 414] width 120 height 64
type textarea "dupe"
click at [38, 480] on button "Submit" at bounding box center [19, 487] width 38 height 14
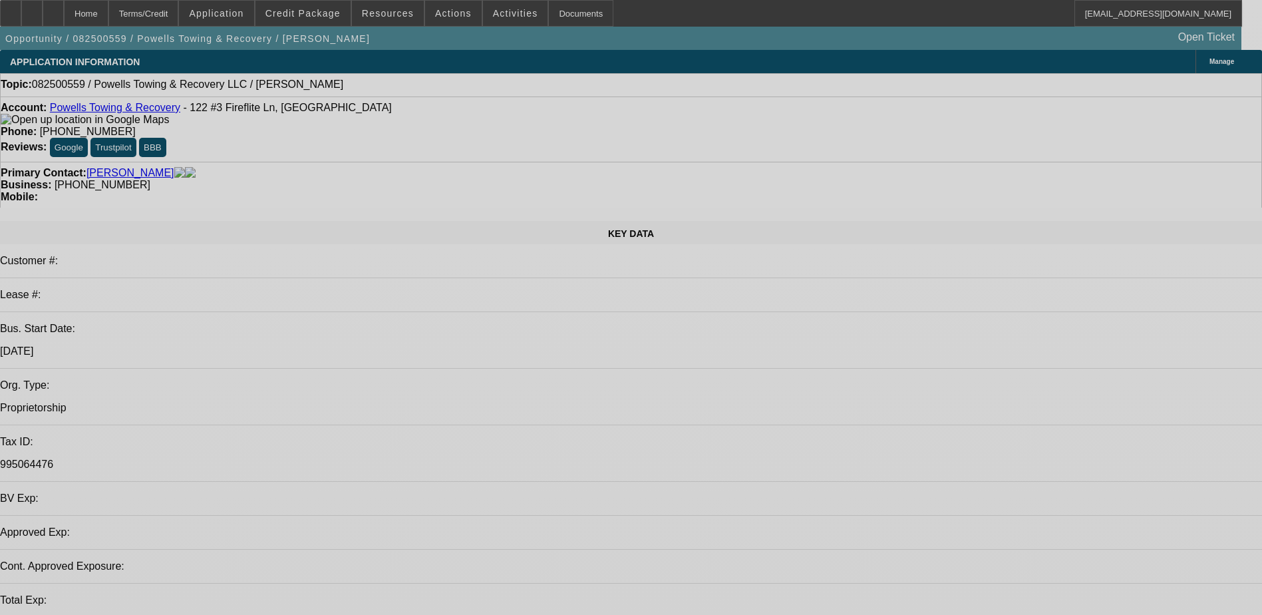
select select "0"
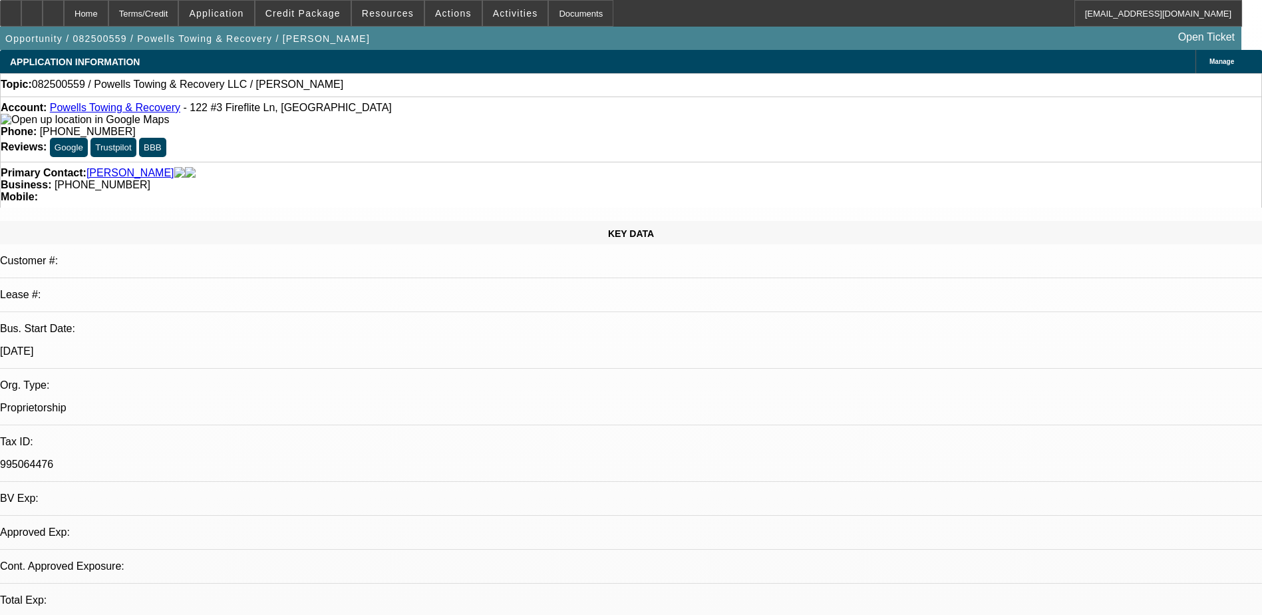
select select "2"
select select "0.1"
select select "1"
select select "2"
select select "4"
